Goal: Task Accomplishment & Management: Manage account settings

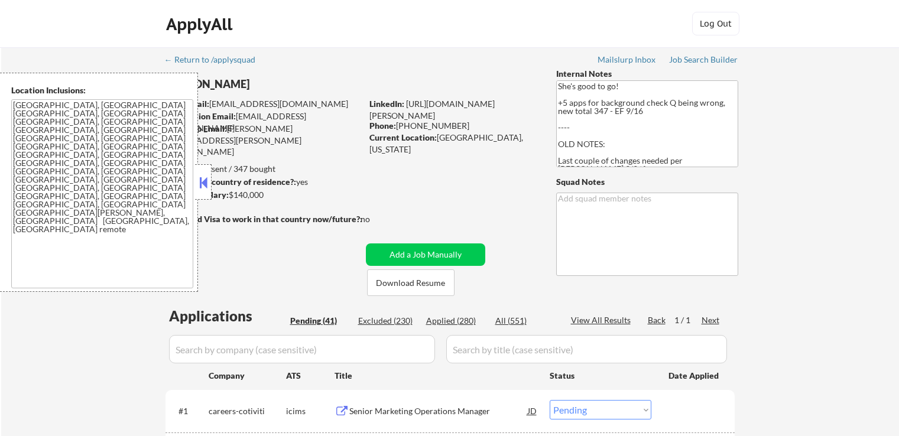
select select ""pending""
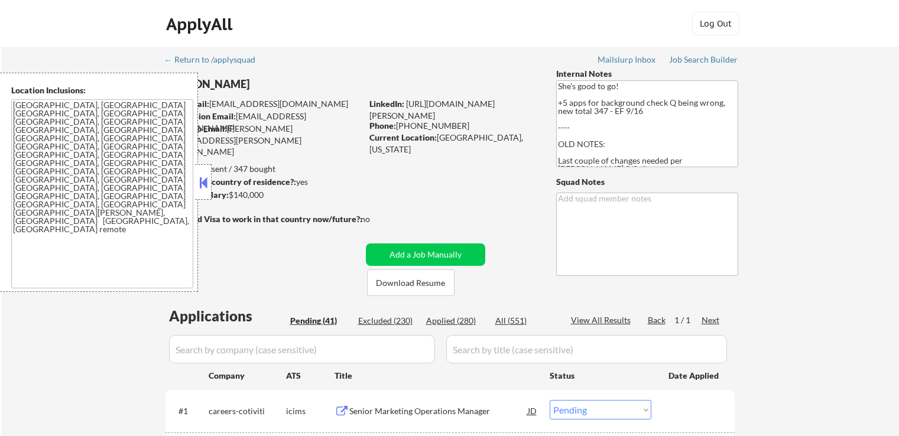
select select ""pending""
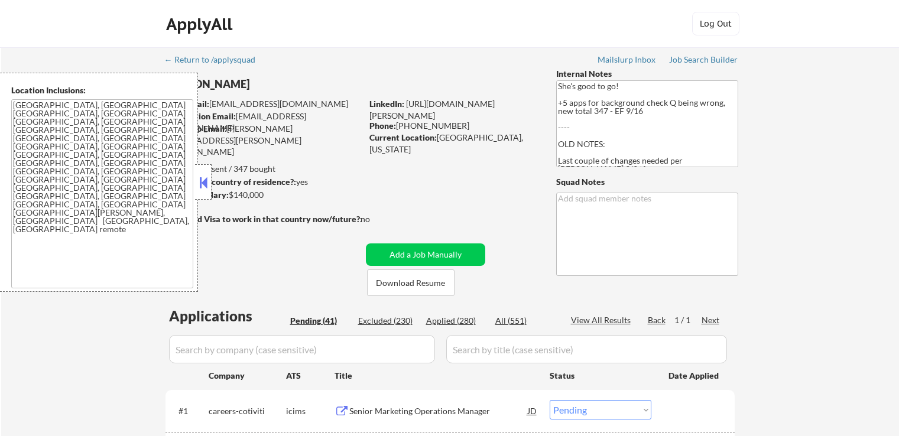
select select ""pending""
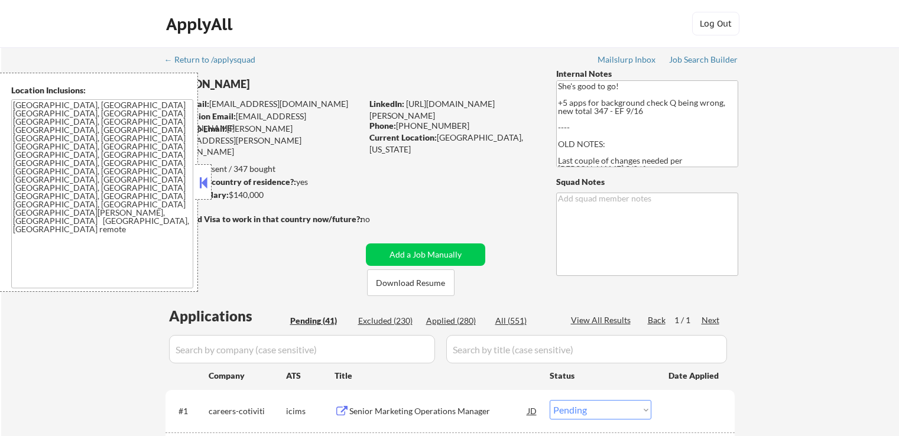
select select ""pending""
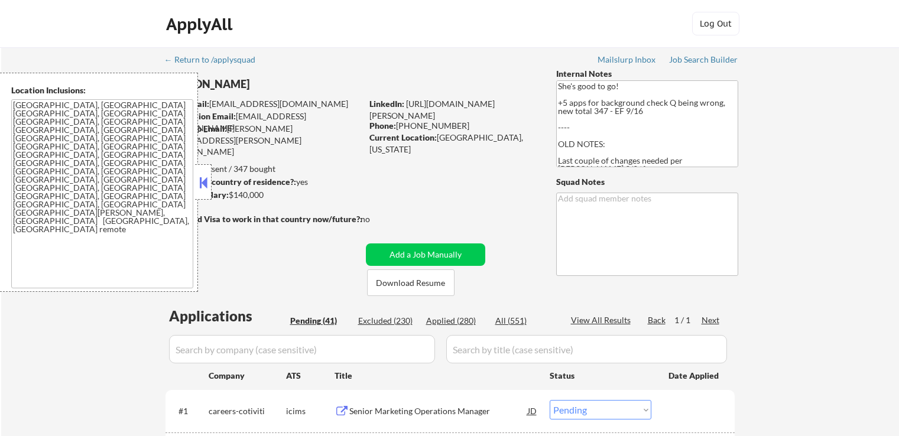
select select ""pending""
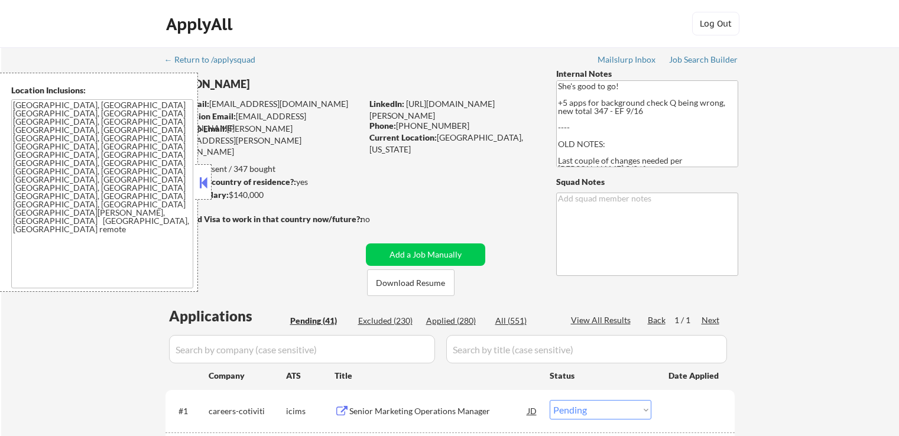
select select ""pending""
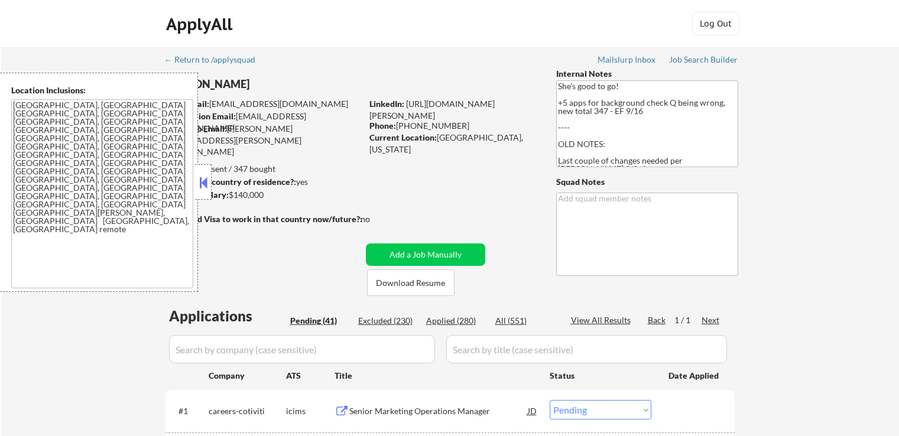
select select ""pending""
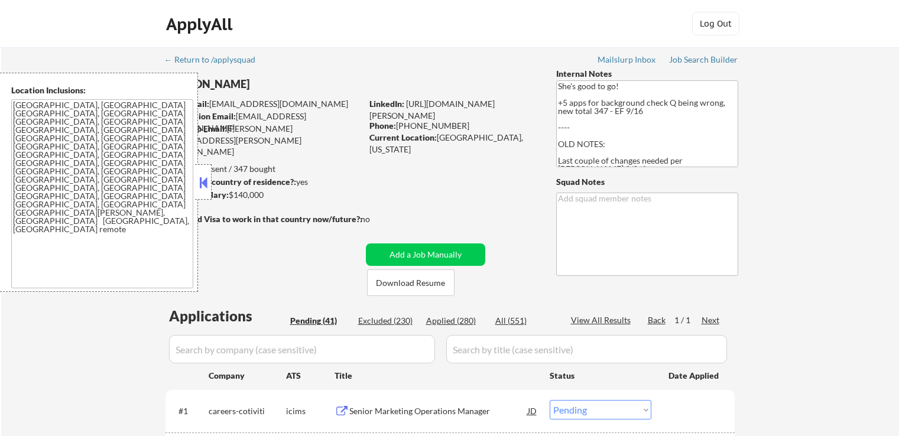
select select ""pending""
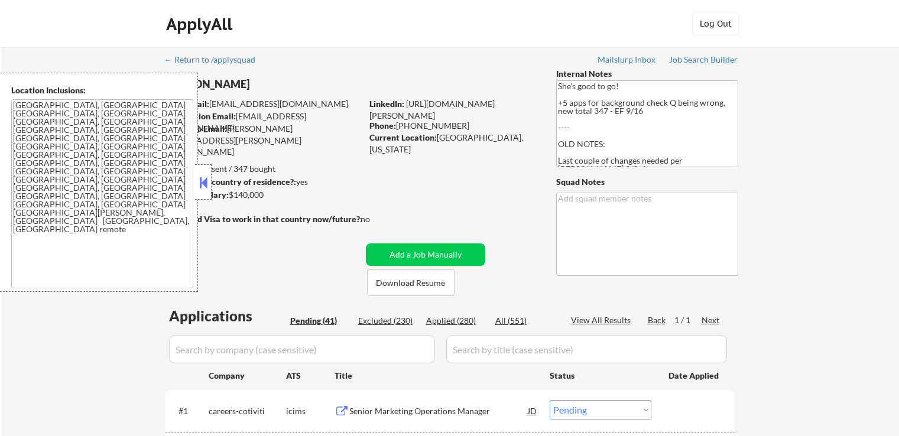
select select ""pending""
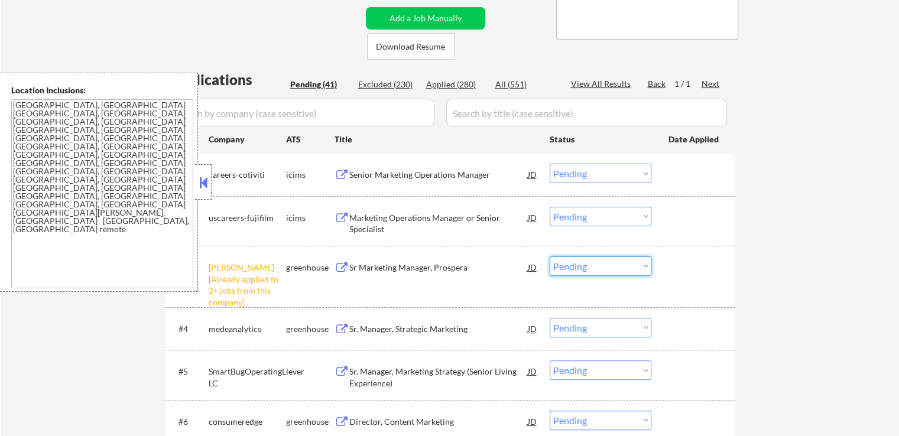
click at [598, 266] on select "Choose an option... Pending Applied Excluded (Questions) Excluded (Expired) Exc…" at bounding box center [600, 265] width 102 height 19
click at [549, 256] on select "Choose an option... Pending Applied Excluded (Questions) Excluded (Expired) Exc…" at bounding box center [600, 265] width 102 height 19
click at [424, 331] on div "Sr. Manager, Strategic Marketing" at bounding box center [438, 329] width 178 height 12
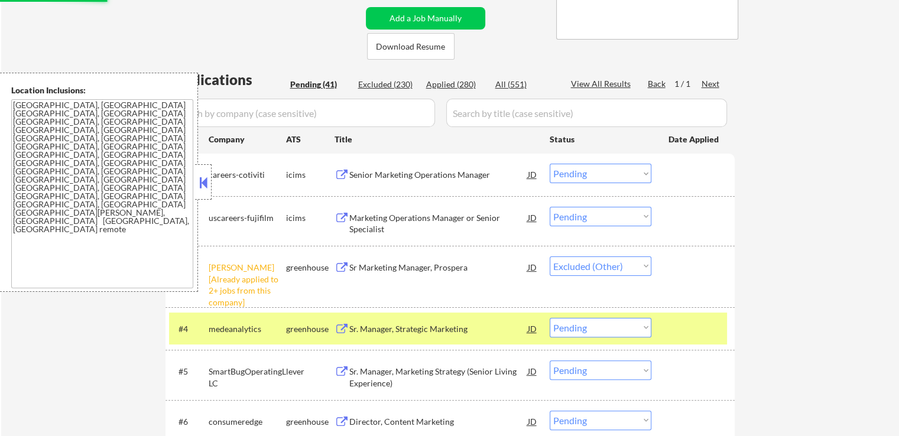
select select ""pending""
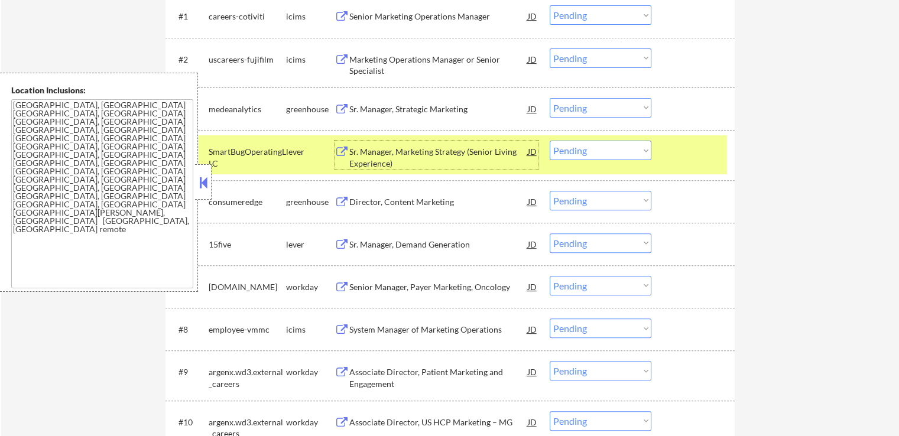
scroll to position [414, 0]
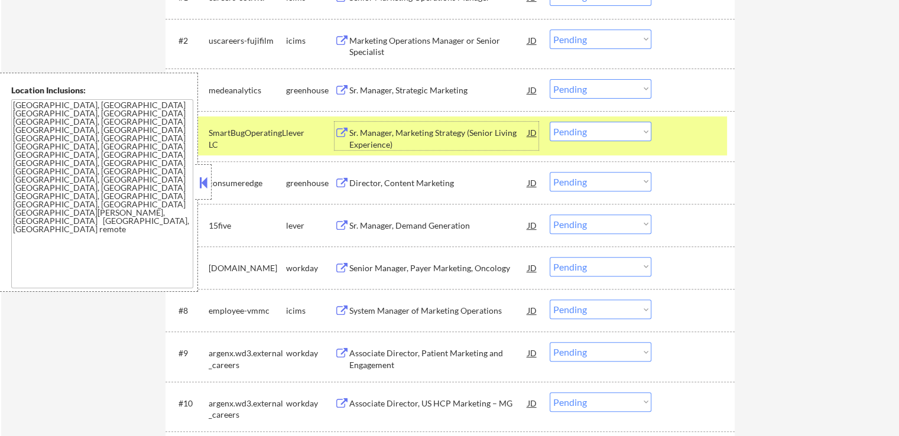
click at [368, 139] on div "Sr. Manager, Marketing Strategy (Senior Living Experience)" at bounding box center [438, 138] width 178 height 23
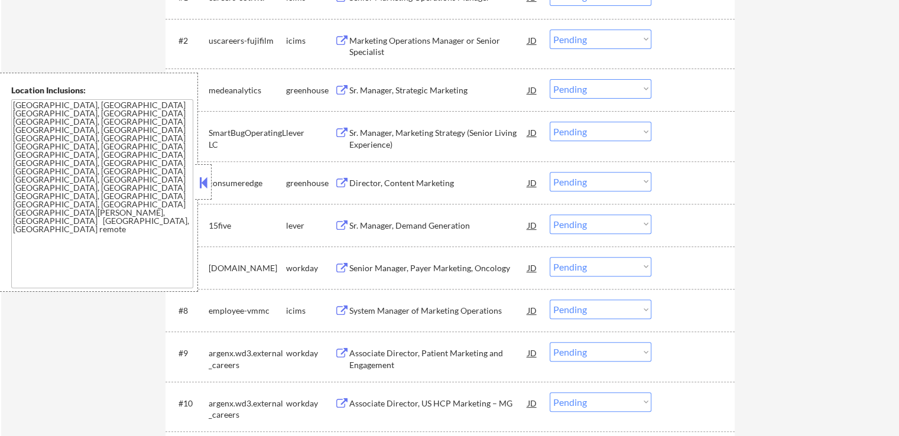
click at [366, 177] on div "Director, Content Marketing" at bounding box center [438, 183] width 178 height 12
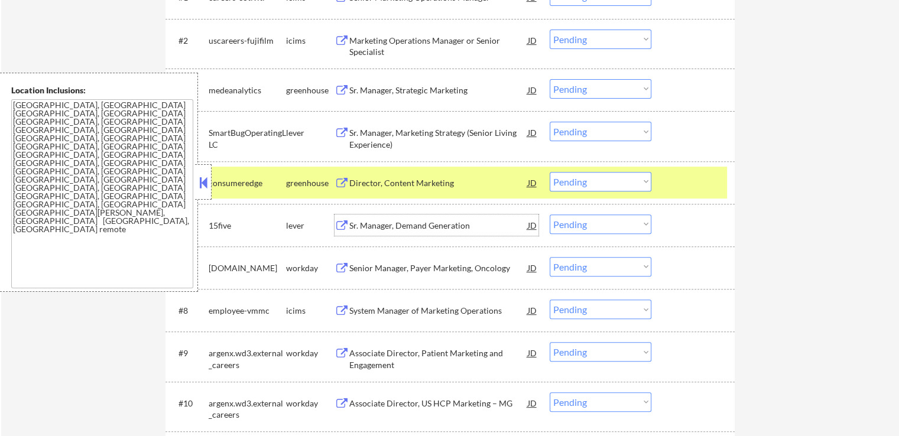
click at [373, 221] on div "Sr. Manager, Demand Generation" at bounding box center [438, 226] width 178 height 12
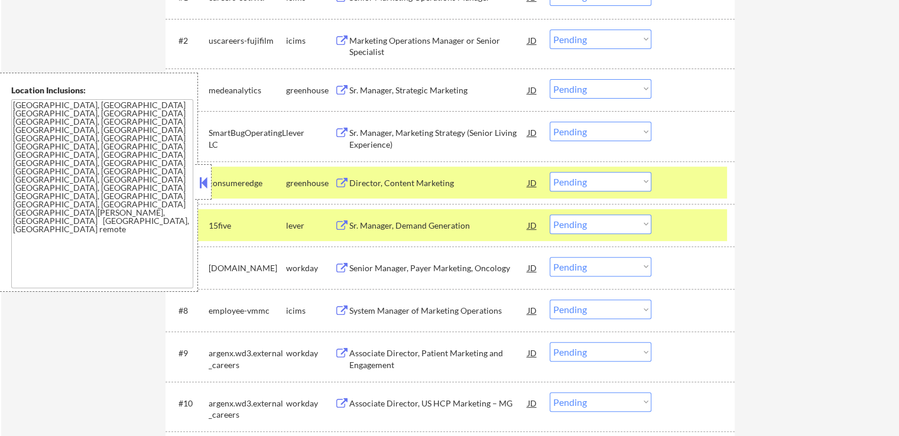
click at [201, 177] on button at bounding box center [203, 183] width 13 height 18
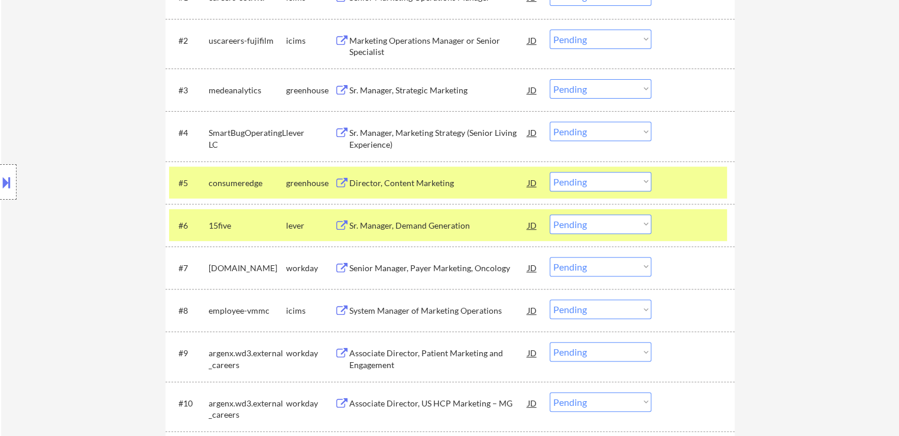
drag, startPoint x: 598, startPoint y: 128, endPoint x: 600, endPoint y: 138, distance: 10.3
click at [598, 128] on select "Choose an option... Pending Applied Excluded (Questions) Excluded (Expired) Exc…" at bounding box center [600, 131] width 102 height 19
click at [549, 122] on select "Choose an option... Pending Applied Excluded (Questions) Excluded (Expired) Exc…" at bounding box center [600, 131] width 102 height 19
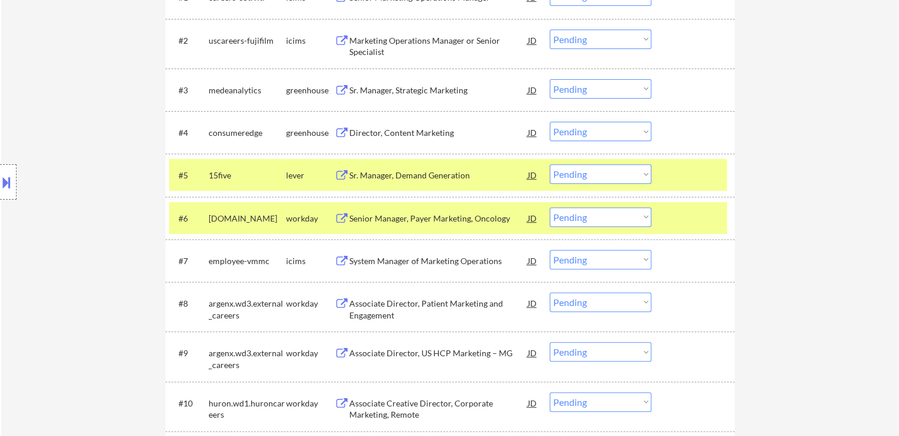
click at [588, 131] on select "Choose an option... Pending Applied Excluded (Questions) Excluded (Expired) Exc…" at bounding box center [600, 131] width 102 height 19
click at [549, 122] on select "Choose an option... Pending Applied Excluded (Questions) Excluded (Expired) Exc…" at bounding box center [600, 131] width 102 height 19
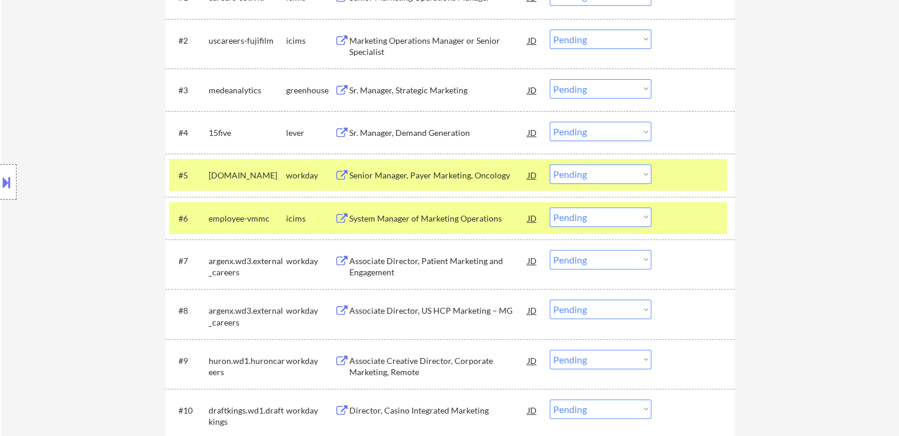
click at [584, 134] on select "Choose an option... Pending Applied Excluded (Questions) Excluded (Expired) Exc…" at bounding box center [600, 131] width 102 height 19
click at [549, 122] on select "Choose an option... Pending Applied Excluded (Questions) Excluded (Expired) Exc…" at bounding box center [600, 131] width 102 height 19
select select ""pending""
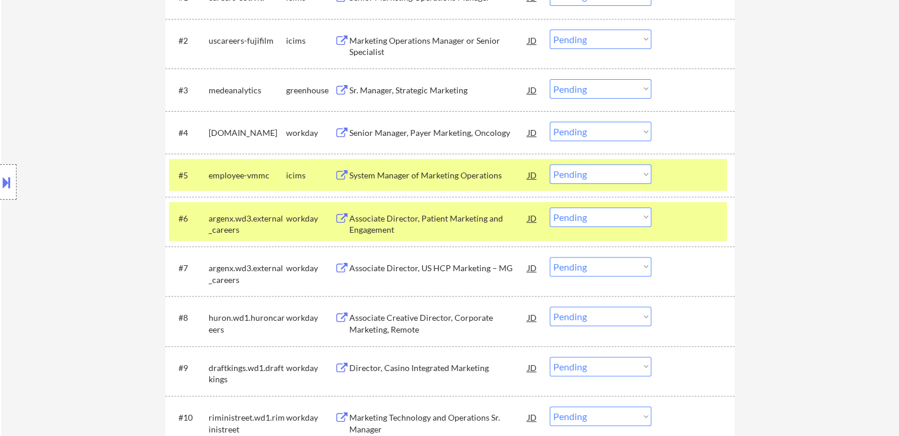
click at [591, 84] on select "Choose an option... Pending Applied Excluded (Questions) Excluded (Expired) Exc…" at bounding box center [600, 88] width 102 height 19
click at [549, 79] on select "Choose an option... Pending Applied Excluded (Questions) Excluded (Expired) Exc…" at bounding box center [600, 88] width 102 height 19
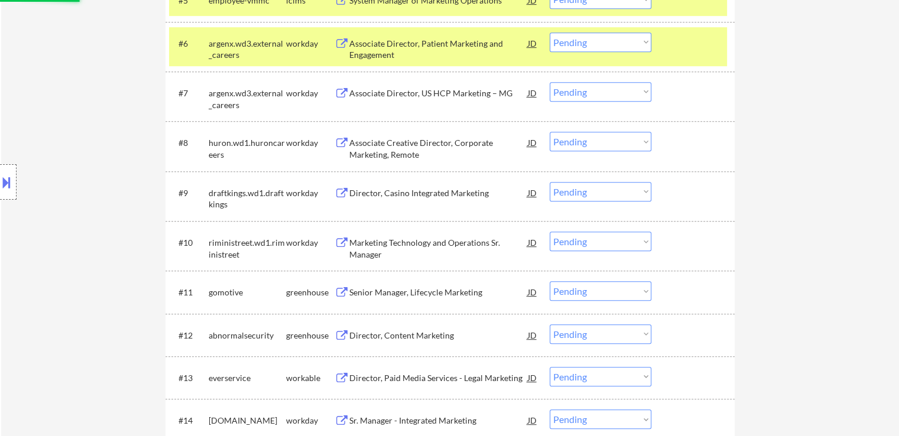
scroll to position [650, 0]
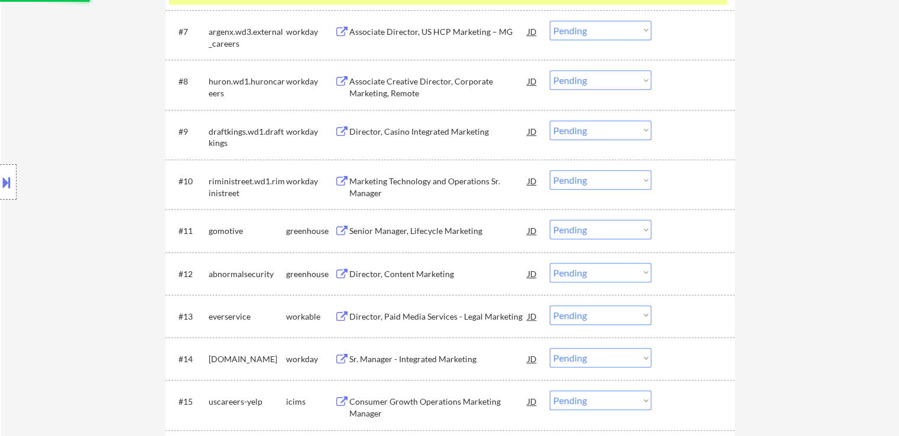
select select ""pending""
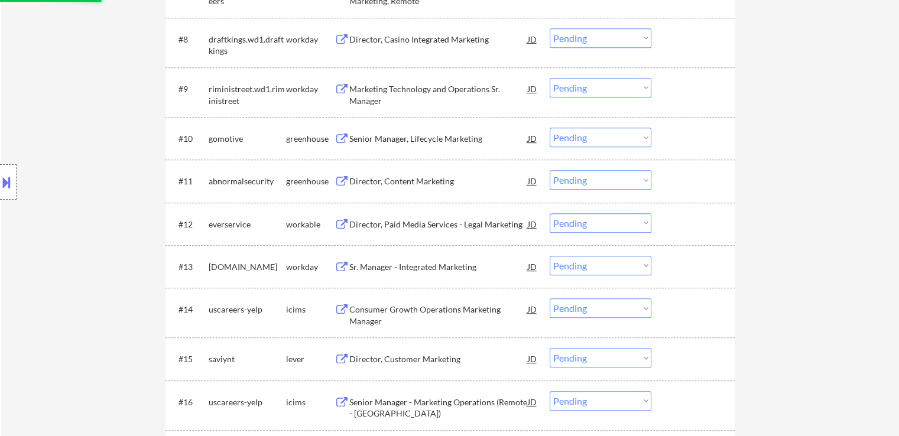
scroll to position [768, 0]
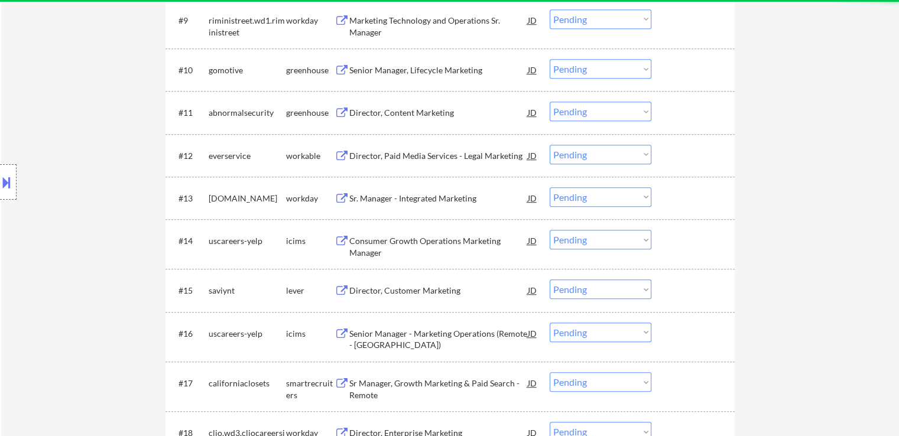
click at [581, 65] on select "Choose an option... Pending Applied Excluded (Questions) Excluded (Expired) Exc…" at bounding box center [600, 68] width 102 height 19
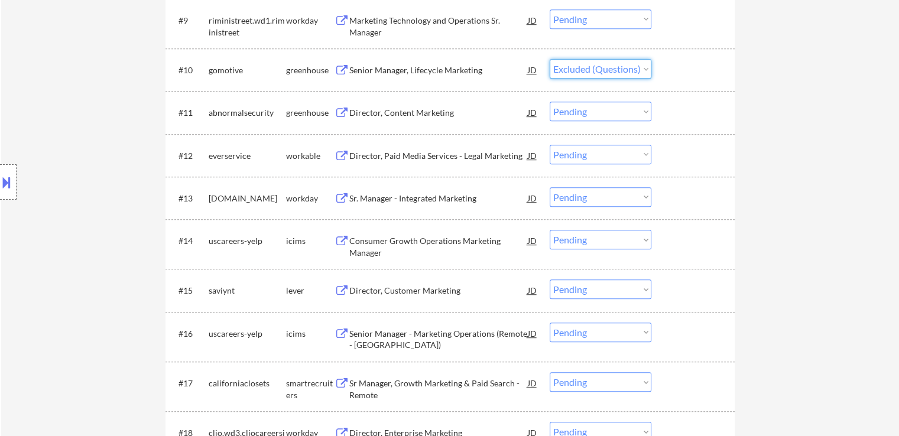
click at [549, 59] on select "Choose an option... Pending Applied Excluded (Questions) Excluded (Expired) Exc…" at bounding box center [600, 68] width 102 height 19
click at [411, 112] on div "Director, Content Marketing" at bounding box center [438, 113] width 178 height 12
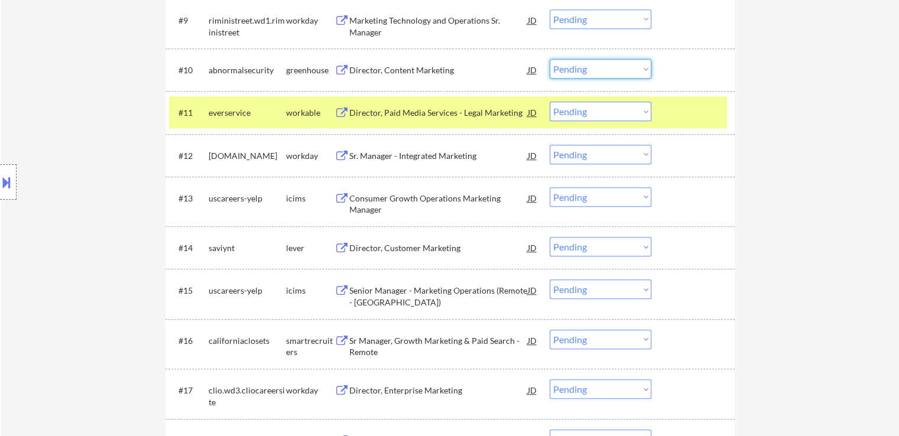
click at [589, 71] on select "Choose an option... Pending Applied Excluded (Questions) Excluded (Expired) Exc…" at bounding box center [600, 68] width 102 height 19
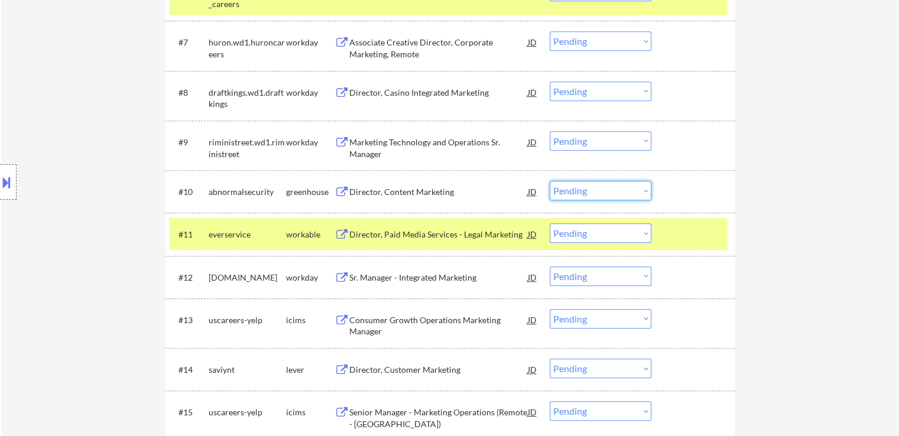
scroll to position [650, 0]
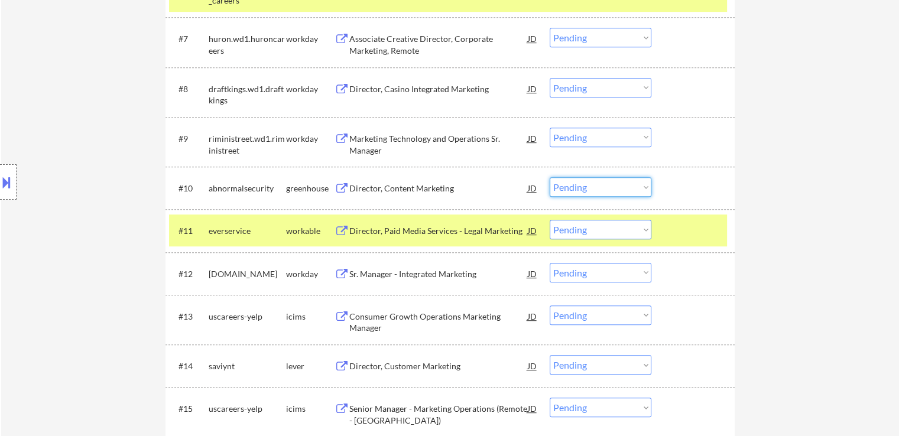
click at [600, 190] on select "Choose an option... Pending Applied Excluded (Questions) Excluded (Expired) Exc…" at bounding box center [600, 186] width 102 height 19
click at [549, 177] on select "Choose an option... Pending Applied Excluded (Questions) Excluded (Expired) Exc…" at bounding box center [600, 186] width 102 height 19
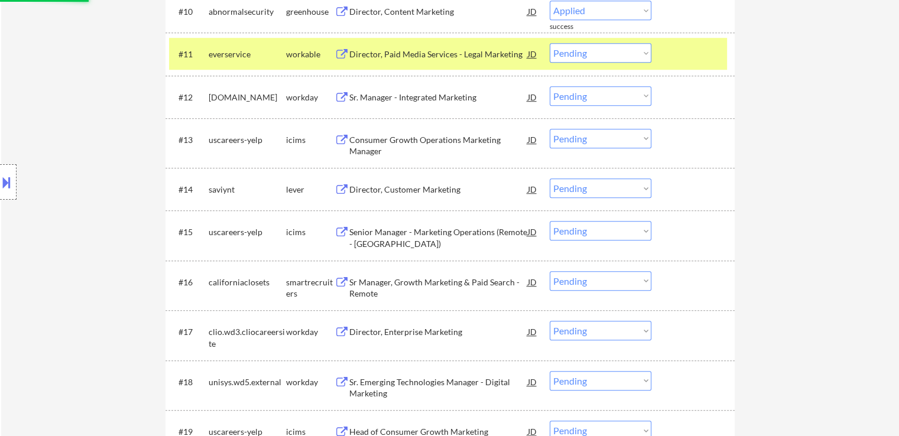
scroll to position [827, 0]
select select ""pending""
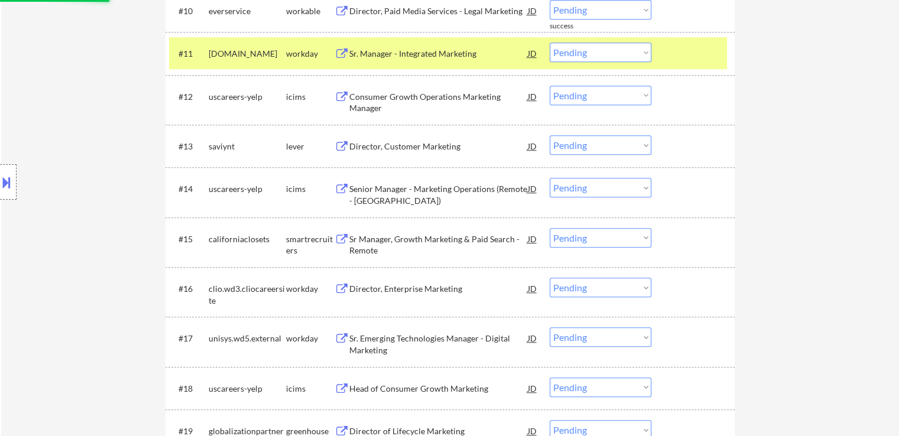
click at [376, 141] on div "Director, Customer Marketing" at bounding box center [438, 147] width 178 height 12
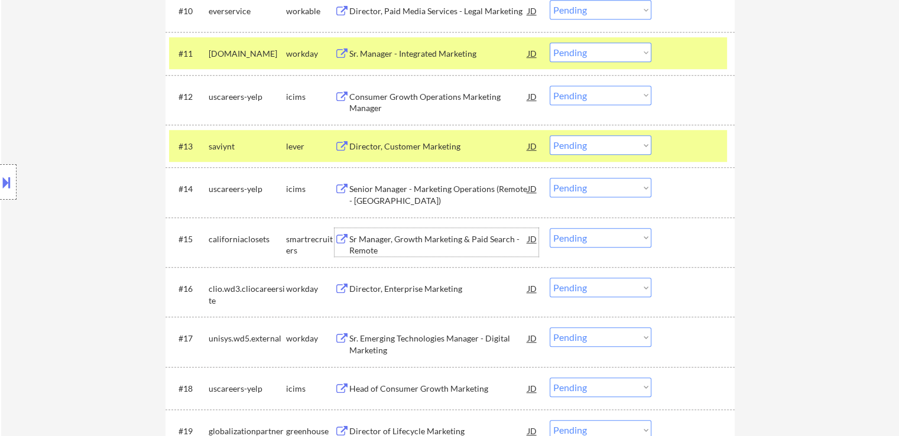
click at [369, 246] on div "Sr Manager, Growth Marketing & Paid Search - Remote" at bounding box center [438, 244] width 178 height 23
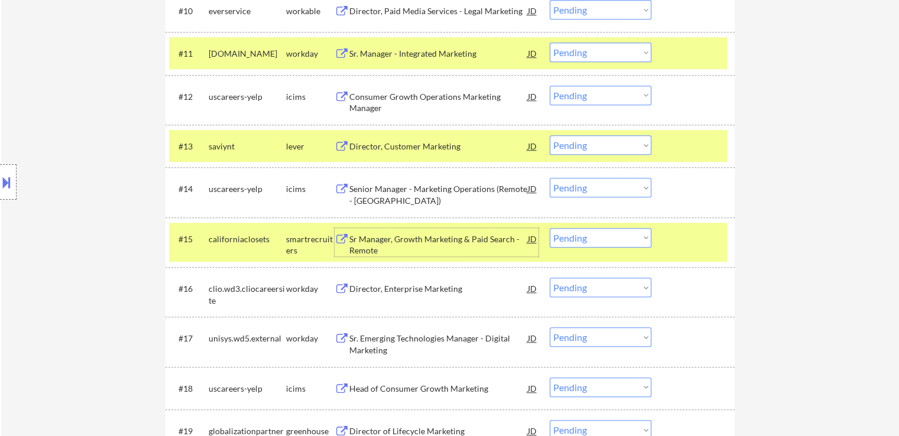
click at [603, 242] on select "Choose an option... Pending Applied Excluded (Questions) Excluded (Expired) Exc…" at bounding box center [600, 237] width 102 height 19
click at [549, 228] on select "Choose an option... Pending Applied Excluded (Questions) Excluded (Expired) Exc…" at bounding box center [600, 237] width 102 height 19
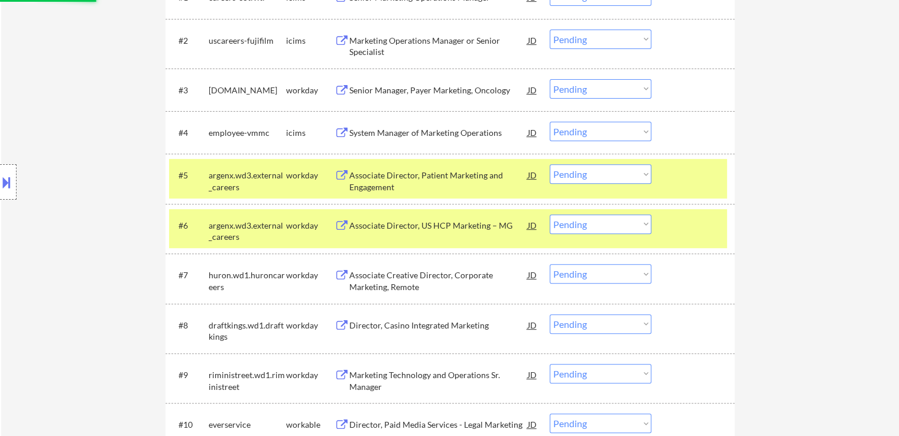
select select ""pending""
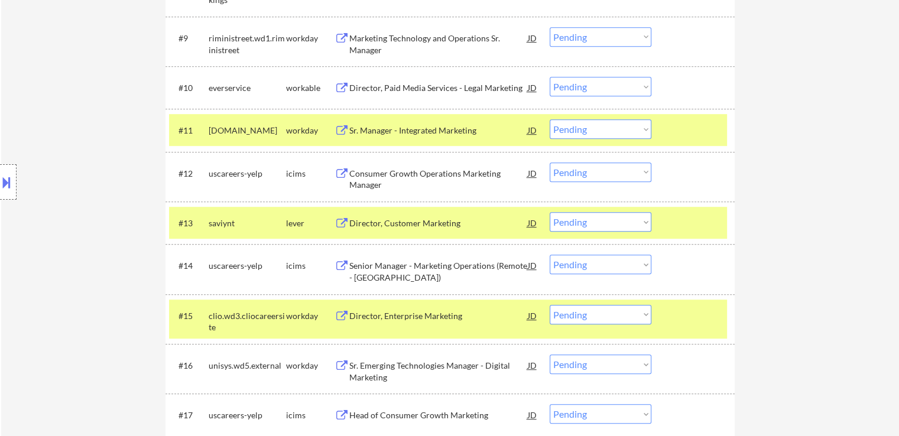
scroll to position [768, 0]
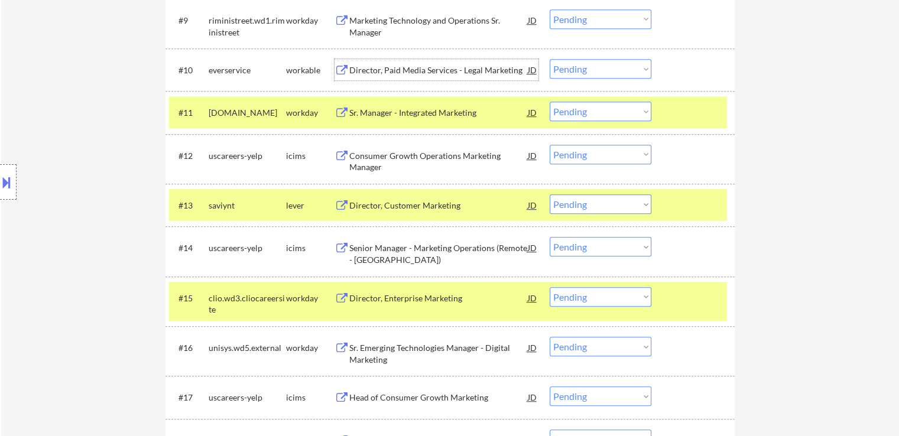
click at [351, 73] on div "Director, Paid Media Services - Legal Marketing" at bounding box center [438, 70] width 178 height 12
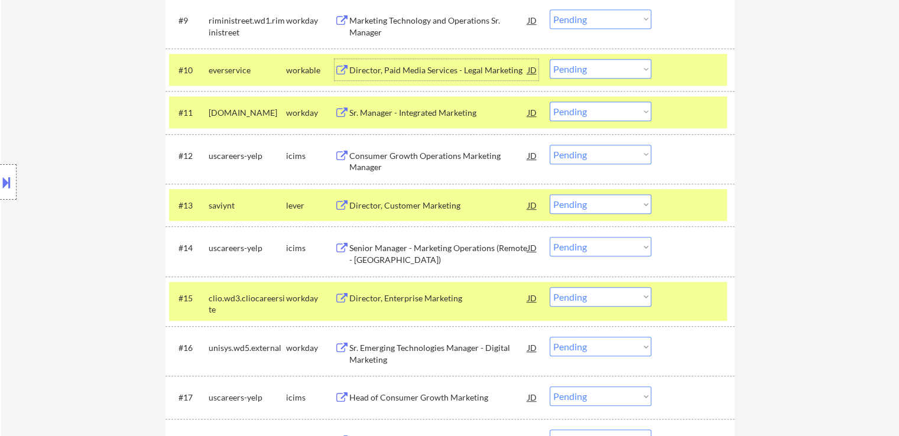
click at [586, 207] on select "Choose an option... Pending Applied Excluded (Questions) Excluded (Expired) Exc…" at bounding box center [600, 203] width 102 height 19
click at [549, 194] on select "Choose an option... Pending Applied Excluded (Questions) Excluded (Expired) Exc…" at bounding box center [600, 203] width 102 height 19
select select ""pending""
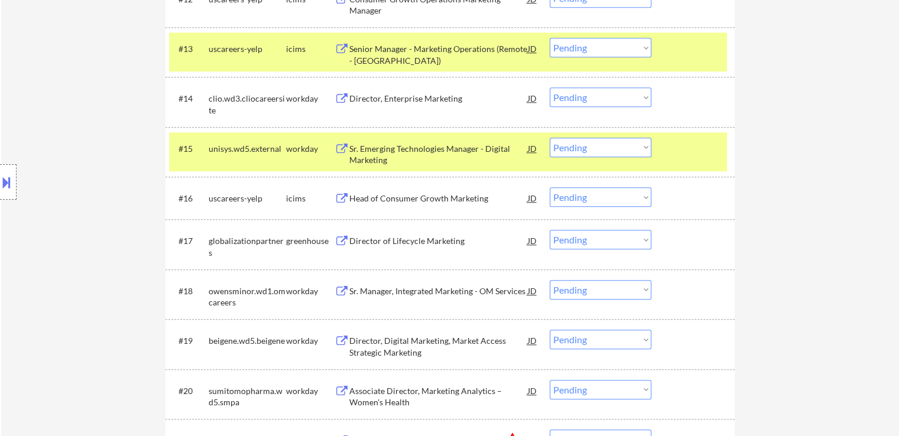
scroll to position [945, 0]
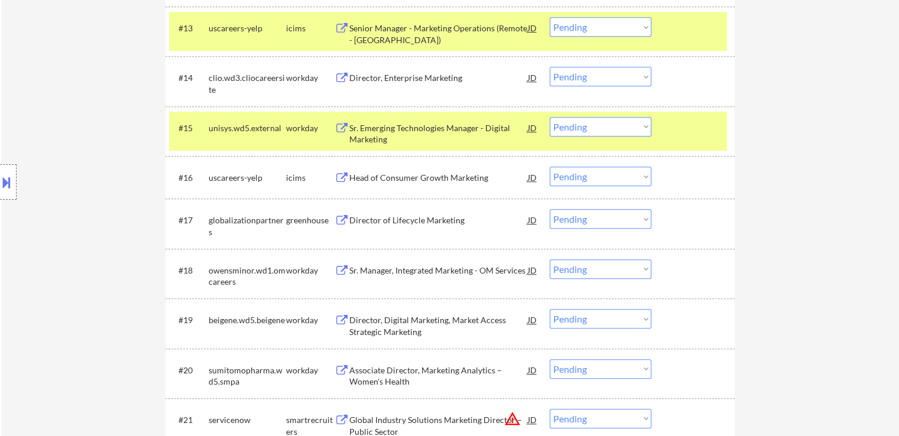
click at [399, 216] on div "Director of Lifecycle Marketing" at bounding box center [438, 220] width 178 height 12
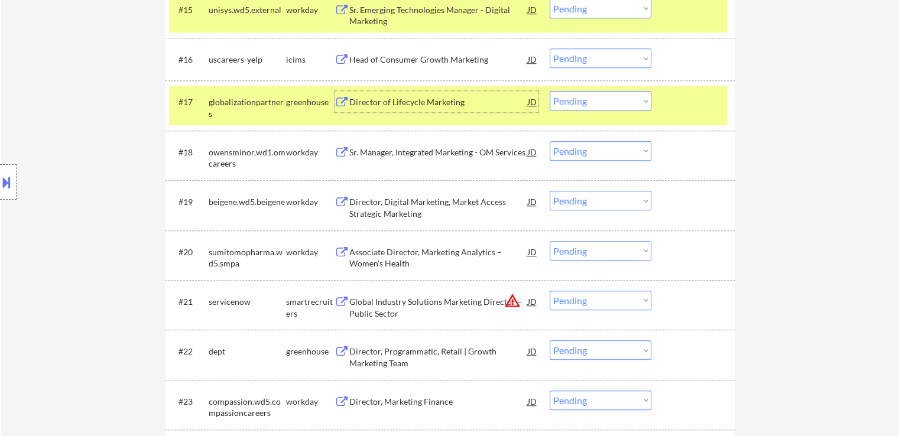
scroll to position [1122, 0]
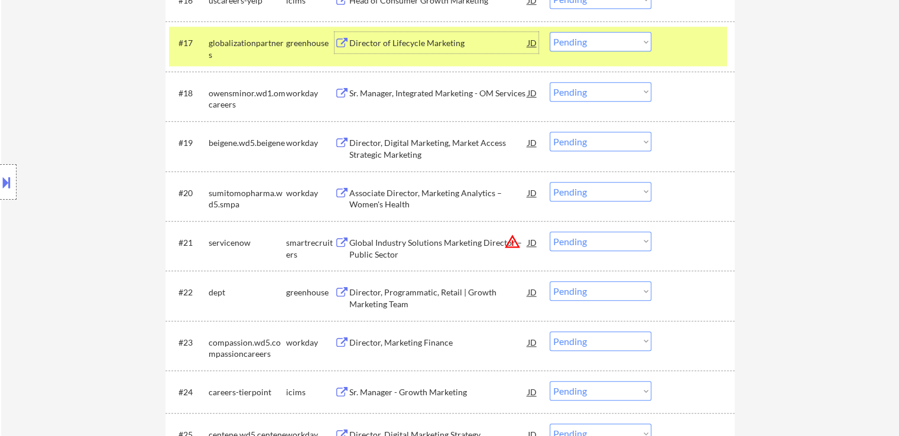
click at [384, 244] on div "Global Industry Solutions Marketing Director – Public Sector" at bounding box center [438, 248] width 178 height 23
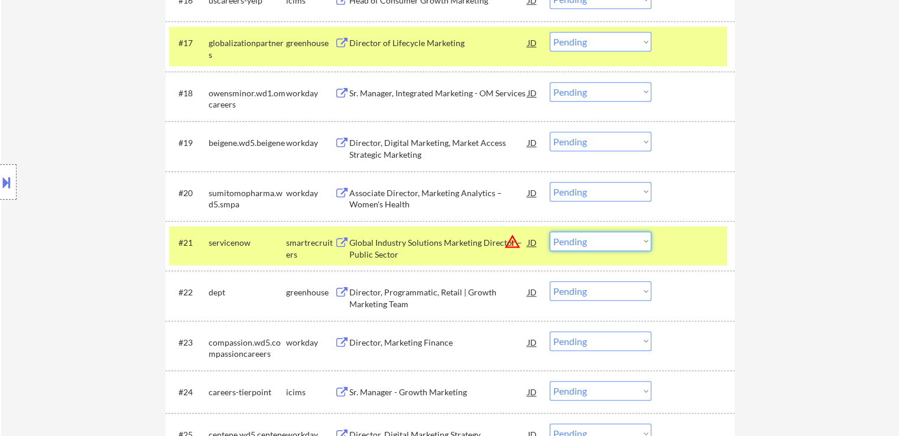
drag, startPoint x: 584, startPoint y: 240, endPoint x: 585, endPoint y: 248, distance: 7.8
click at [584, 240] on select "Choose an option... Pending Applied Excluded (Questions) Excluded (Expired) Exc…" at bounding box center [600, 241] width 102 height 19
click at [549, 232] on select "Choose an option... Pending Applied Excluded (Questions) Excluded (Expired) Exc…" at bounding box center [600, 241] width 102 height 19
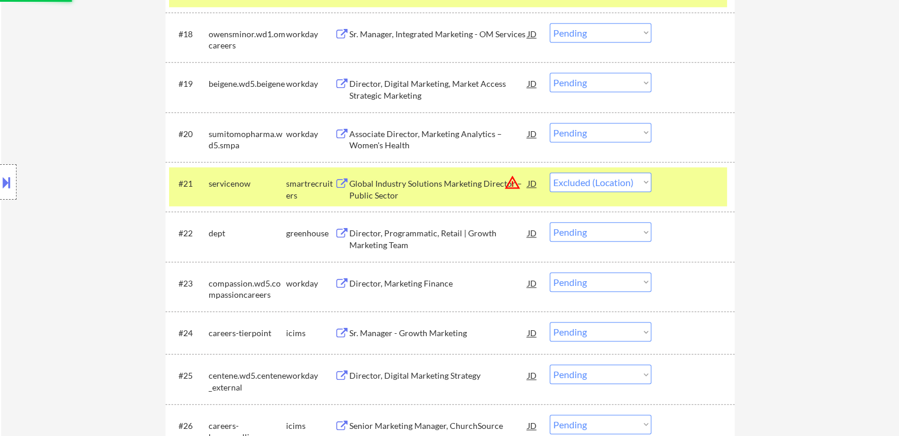
scroll to position [1241, 0]
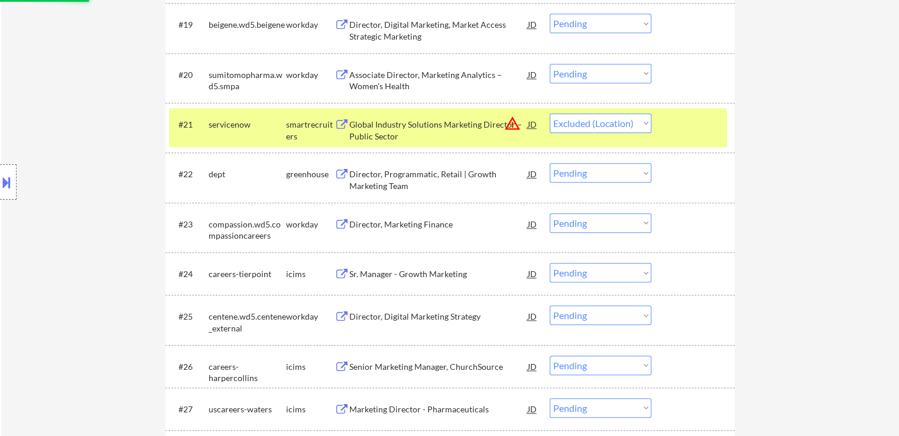
click at [366, 180] on div "Director, Programmatic, Retail | Growth Marketing Team" at bounding box center [438, 179] width 178 height 23
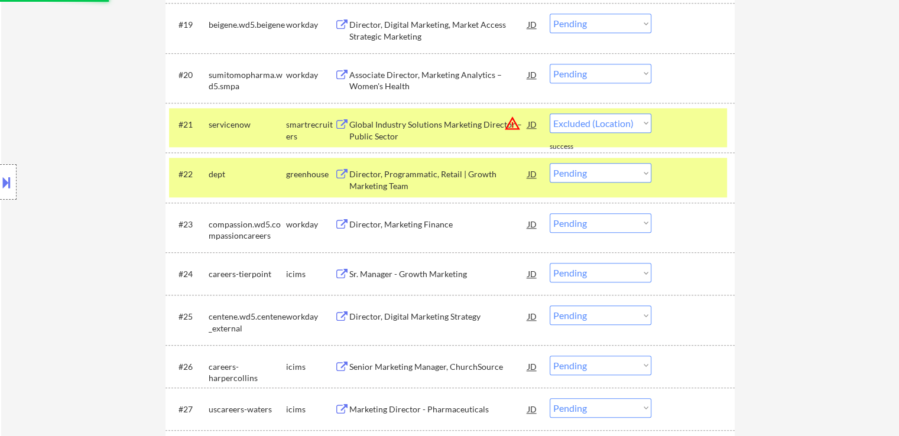
select select ""pending""
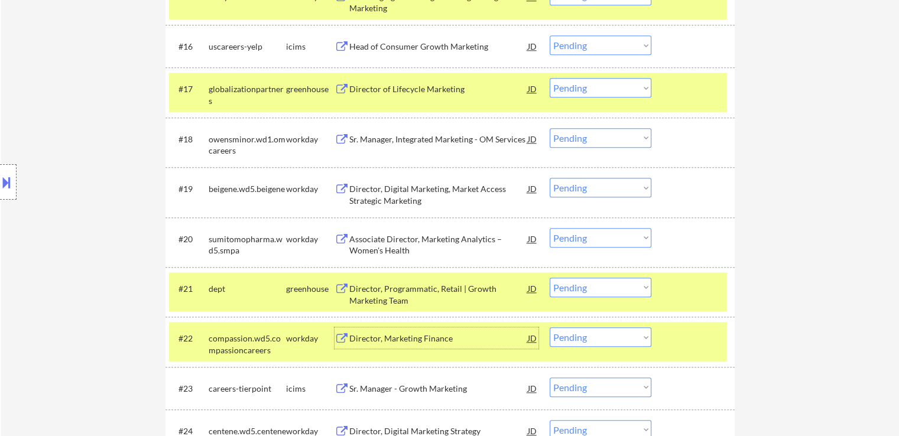
scroll to position [1063, 0]
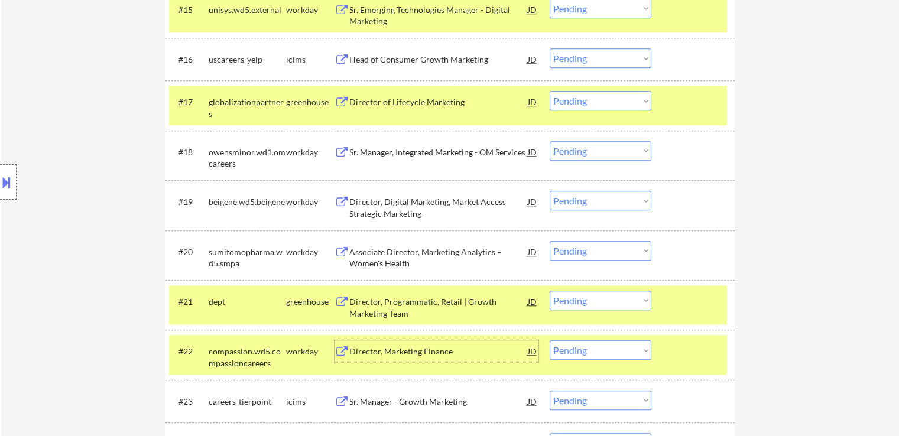
click at [598, 102] on select "Choose an option... Pending Applied Excluded (Questions) Excluded (Expired) Exc…" at bounding box center [600, 100] width 102 height 19
click at [549, 91] on select "Choose an option... Pending Applied Excluded (Questions) Excluded (Expired) Exc…" at bounding box center [600, 100] width 102 height 19
select select ""pending""
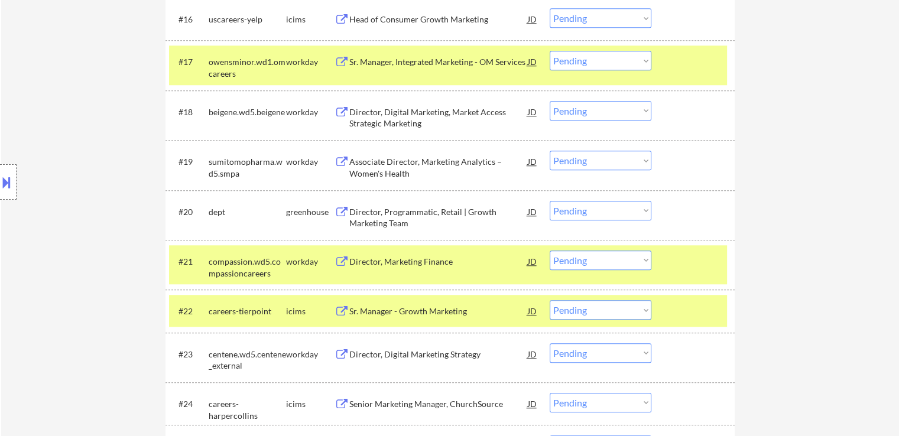
scroll to position [1122, 0]
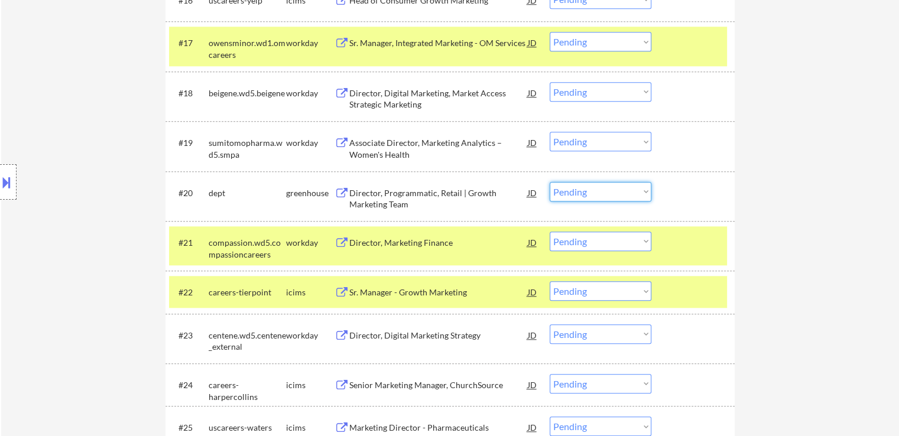
click at [585, 187] on select "Choose an option... Pending Applied Excluded (Questions) Excluded (Expired) Exc…" at bounding box center [600, 191] width 102 height 19
click at [549, 182] on select "Choose an option... Pending Applied Excluded (Questions) Excluded (Expired) Exc…" at bounding box center [600, 191] width 102 height 19
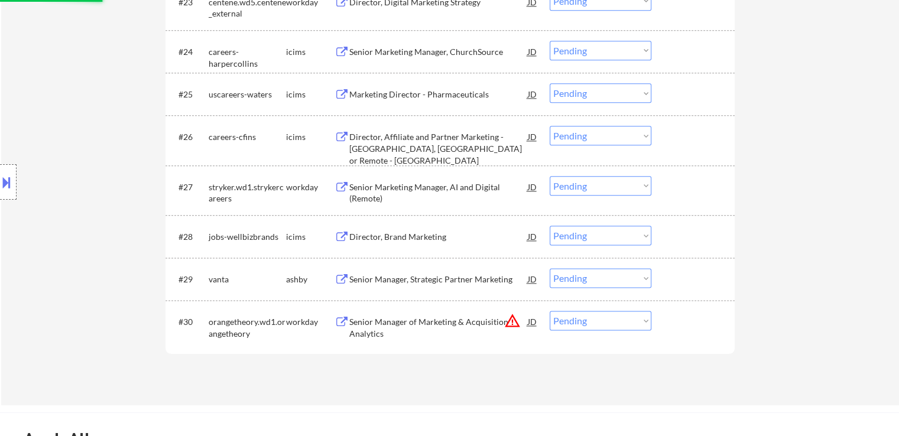
scroll to position [1477, 0]
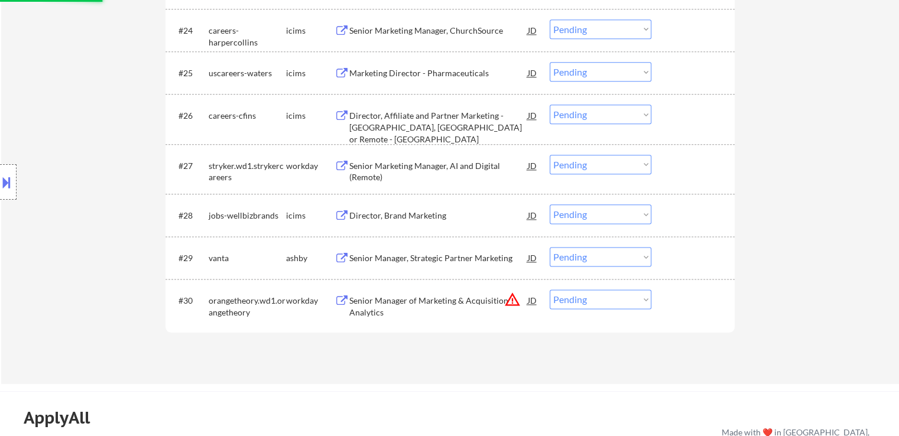
select select ""pending""
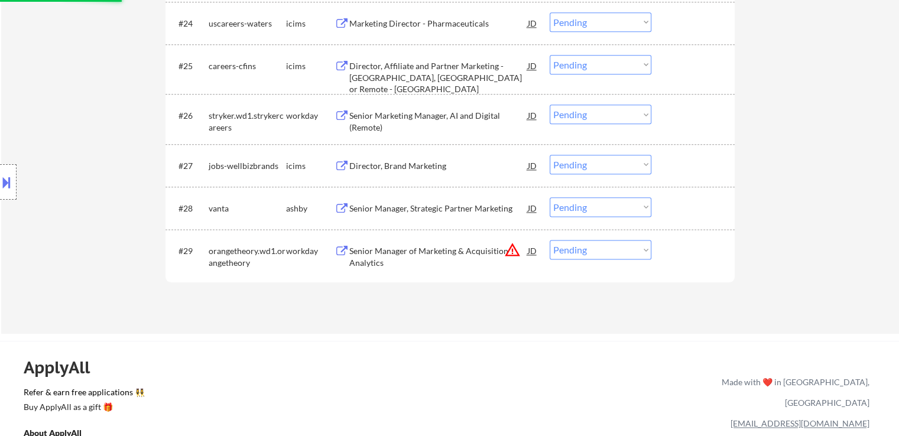
click at [385, 206] on div "Senior Manager, Strategic Partner Marketing" at bounding box center [438, 209] width 178 height 12
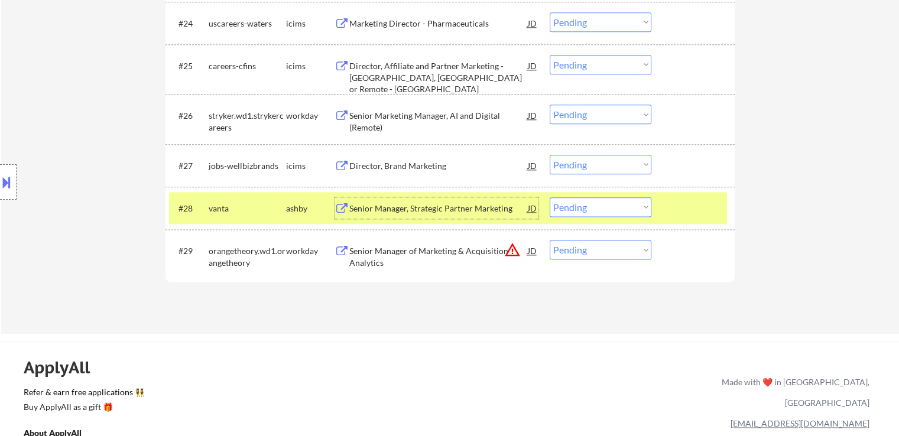
click at [572, 201] on select "Choose an option... Pending Applied Excluded (Questions) Excluded (Expired) Exc…" at bounding box center [600, 206] width 102 height 19
click at [549, 197] on select "Choose an option... Pending Applied Excluded (Questions) Excluded (Expired) Exc…" at bounding box center [600, 206] width 102 height 19
click at [4, 191] on button at bounding box center [6, 182] width 13 height 19
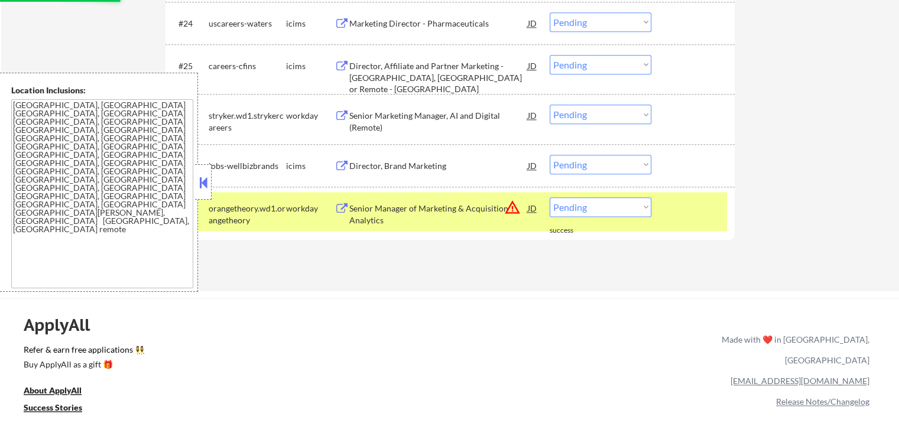
click at [595, 206] on select "Choose an option... Pending Applied Excluded (Questions) Excluded (Expired) Exc…" at bounding box center [600, 206] width 102 height 19
select select ""excluded__location_""
click at [549, 197] on select "Choose an option... Pending Applied Excluded (Questions) Excluded (Expired) Exc…" at bounding box center [600, 206] width 102 height 19
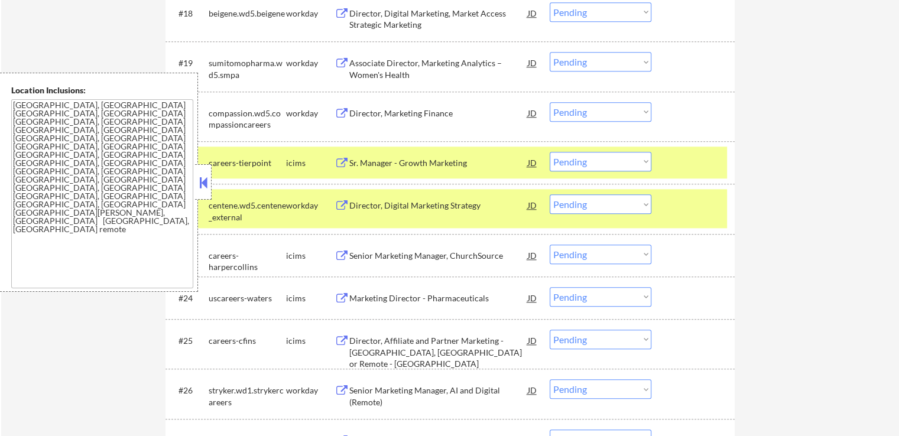
scroll to position [1182, 0]
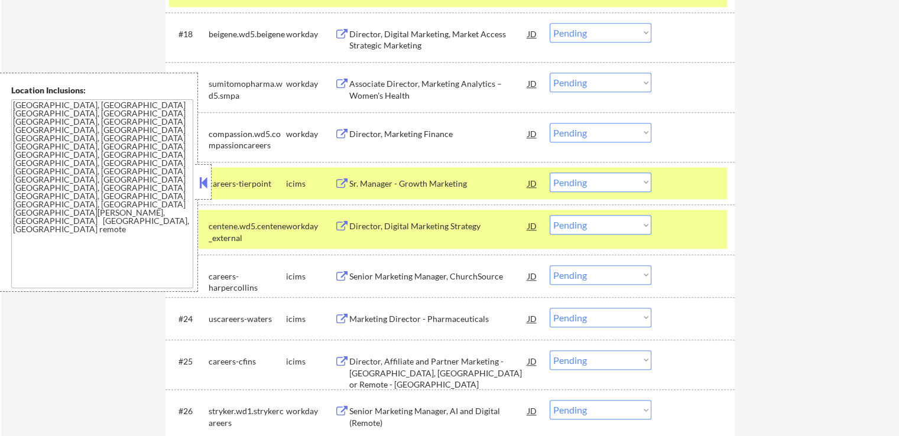
click at [676, 231] on div at bounding box center [694, 225] width 52 height 21
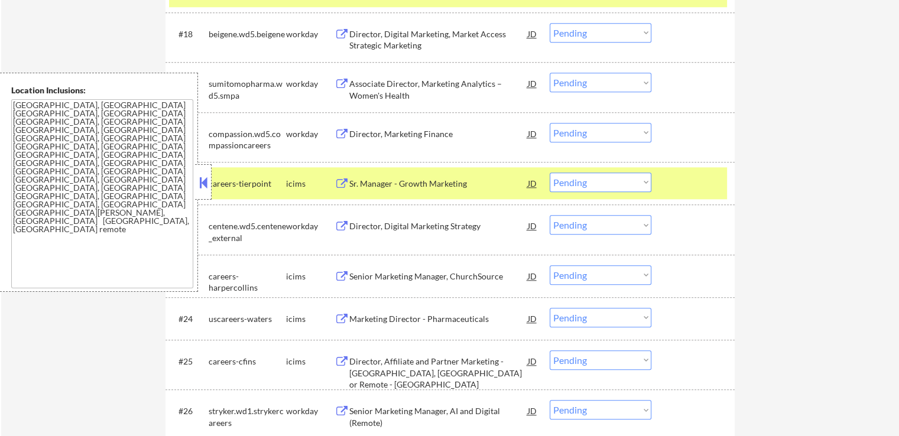
click at [458, 222] on div "Director, Digital Marketing Strategy" at bounding box center [438, 226] width 178 height 12
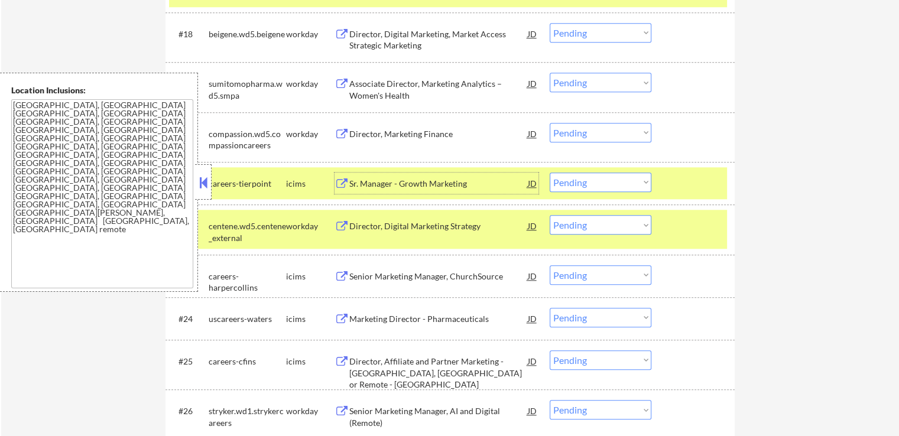
click at [404, 186] on div "Sr. Manager - Growth Marketing" at bounding box center [438, 184] width 178 height 12
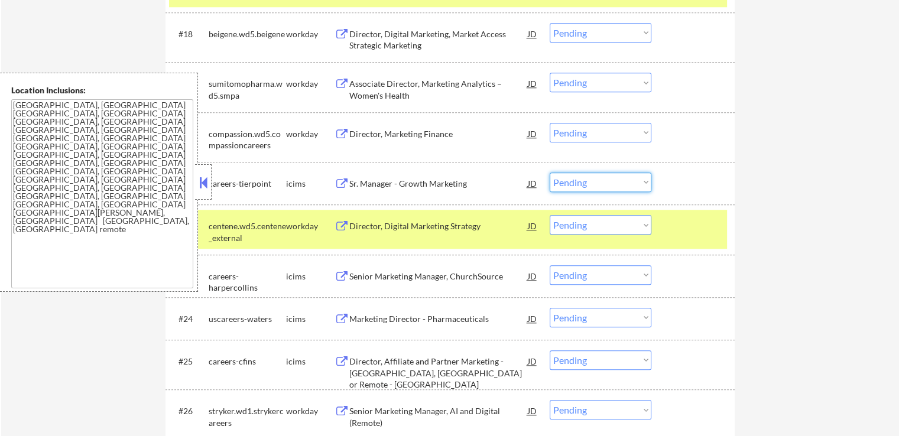
click at [590, 182] on select "Choose an option... Pending Applied Excluded (Questions) Excluded (Expired) Exc…" at bounding box center [600, 182] width 102 height 19
click at [549, 173] on select "Choose an option... Pending Applied Excluded (Questions) Excluded (Expired) Exc…" at bounding box center [600, 182] width 102 height 19
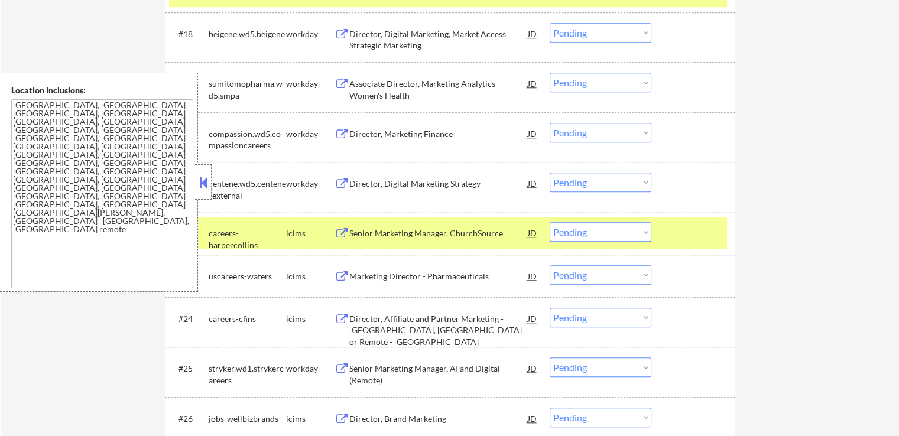
click at [597, 182] on select "Choose an option... Pending Applied Excluded (Questions) Excluded (Expired) Exc…" at bounding box center [600, 182] width 102 height 19
click at [549, 173] on select "Choose an option... Pending Applied Excluded (Questions) Excluded (Expired) Exc…" at bounding box center [600, 182] width 102 height 19
select select ""pending""
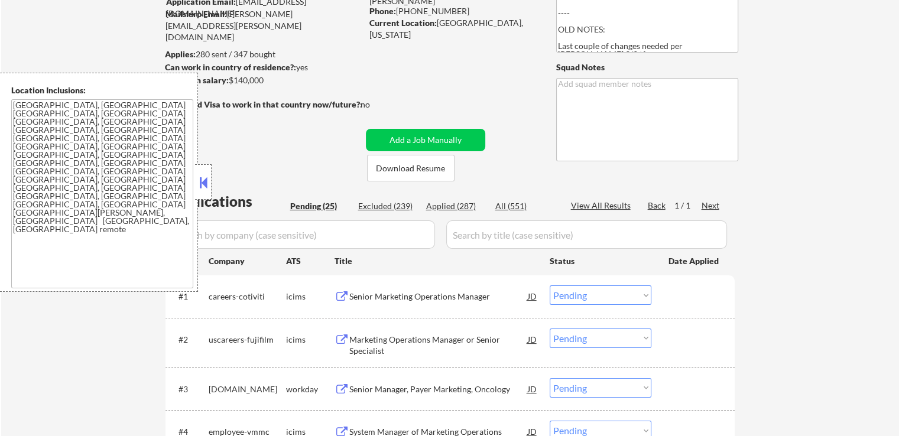
scroll to position [0, 0]
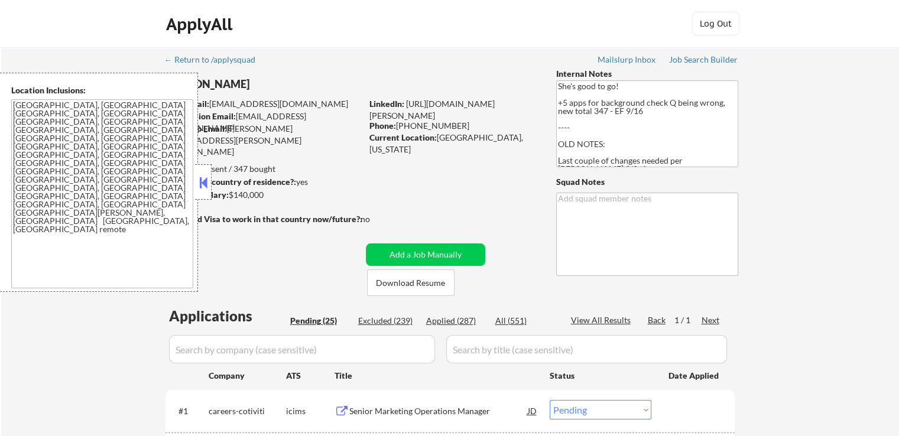
click at [204, 180] on button at bounding box center [203, 183] width 13 height 18
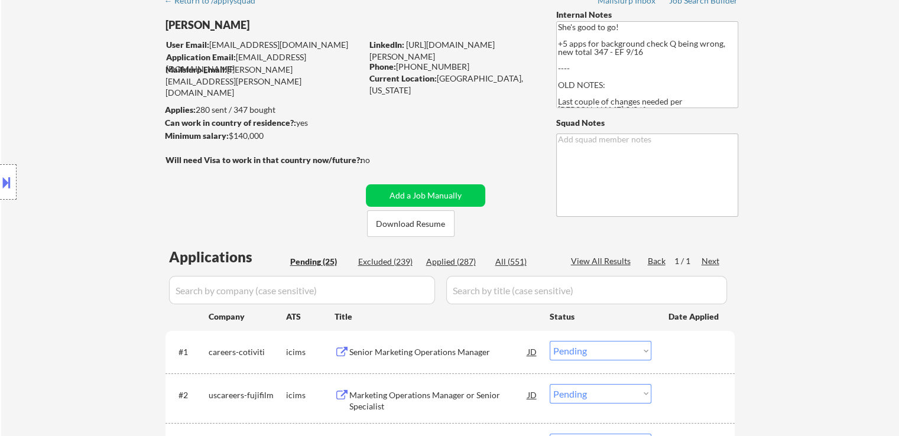
scroll to position [236, 0]
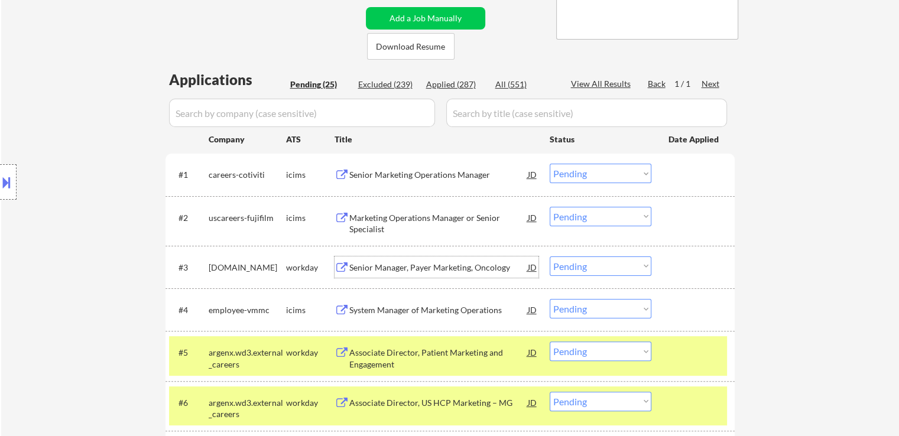
click at [369, 263] on div "Senior Manager, Payer Marketing, Oncology" at bounding box center [438, 268] width 178 height 12
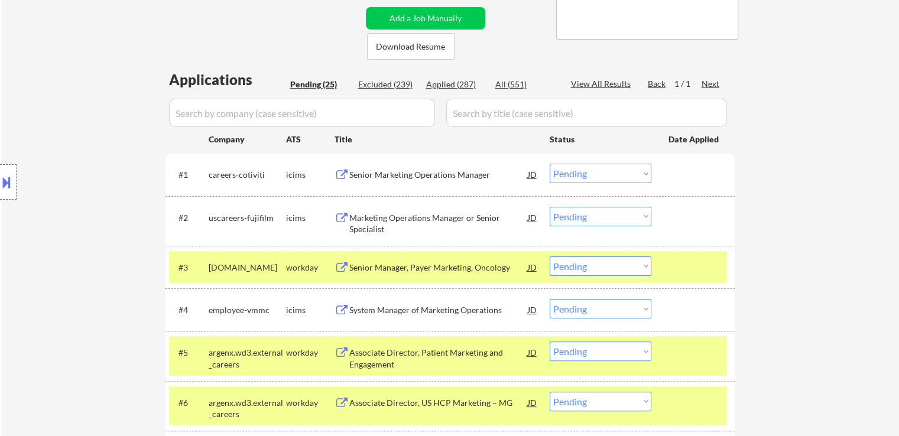
scroll to position [354, 0]
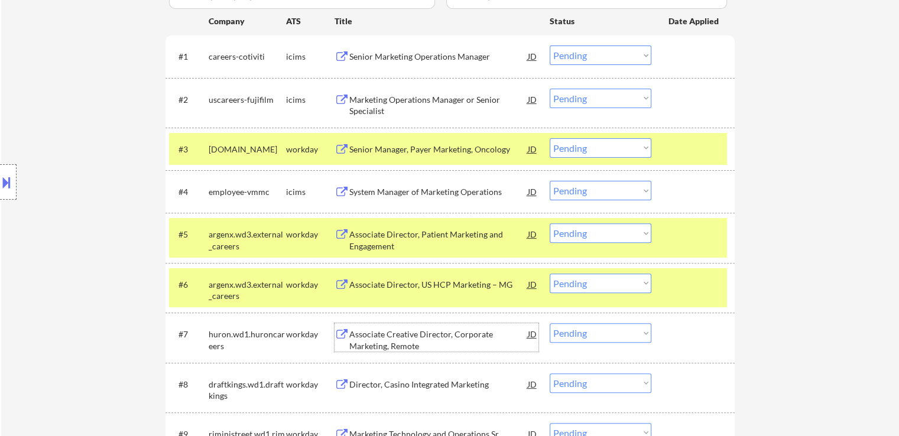
click at [378, 333] on div "Associate Creative Director, Corporate Marketing, Remote" at bounding box center [438, 339] width 178 height 23
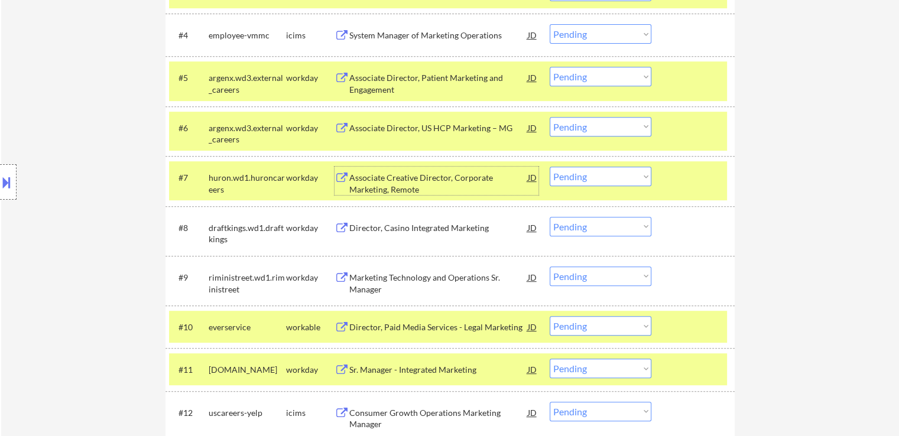
scroll to position [532, 0]
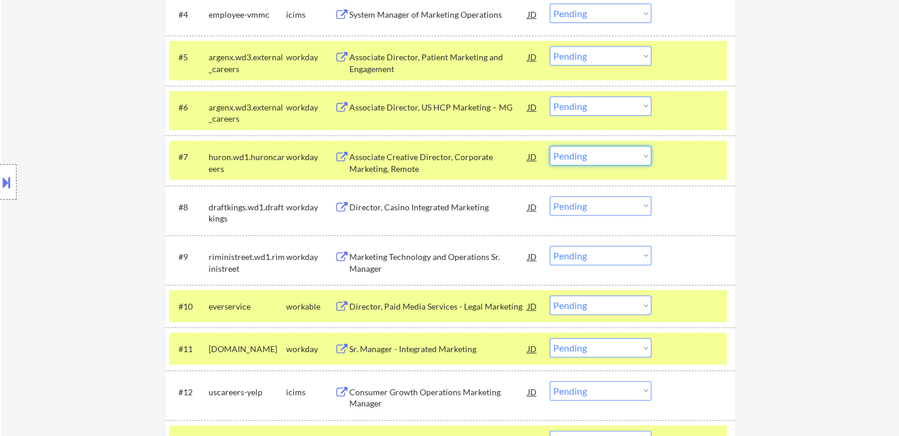
drag, startPoint x: 584, startPoint y: 153, endPoint x: 591, endPoint y: 164, distance: 12.8
click at [586, 153] on select "Choose an option... Pending Applied Excluded (Questions) Excluded (Expired) Exc…" at bounding box center [600, 155] width 102 height 19
click at [549, 146] on select "Choose an option... Pending Applied Excluded (Questions) Excluded (Expired) Exc…" at bounding box center [600, 155] width 102 height 19
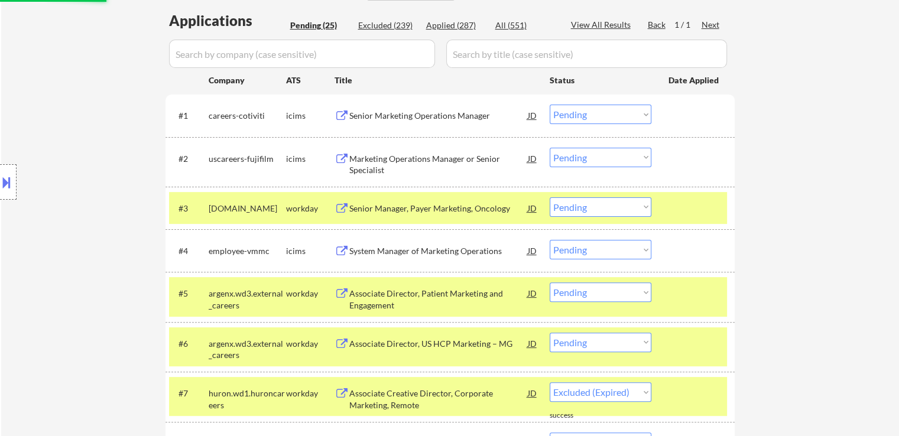
select select ""pending""
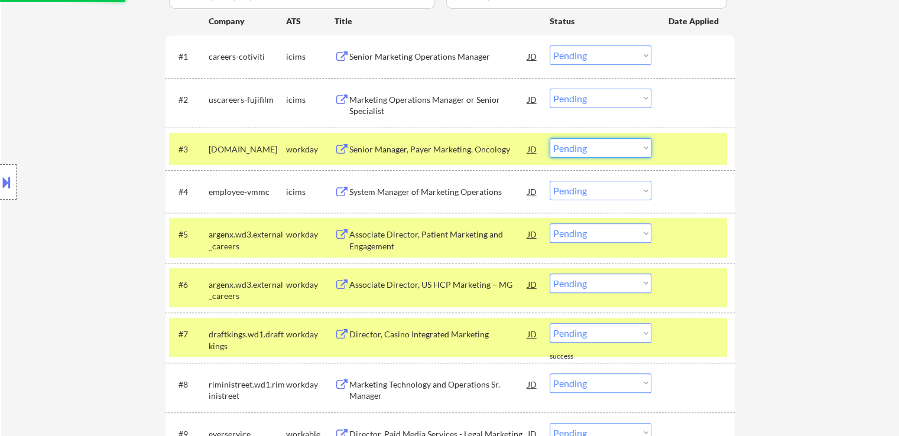
click at [593, 149] on select "Choose an option... Pending Applied Excluded (Questions) Excluded (Expired) Exc…" at bounding box center [600, 147] width 102 height 19
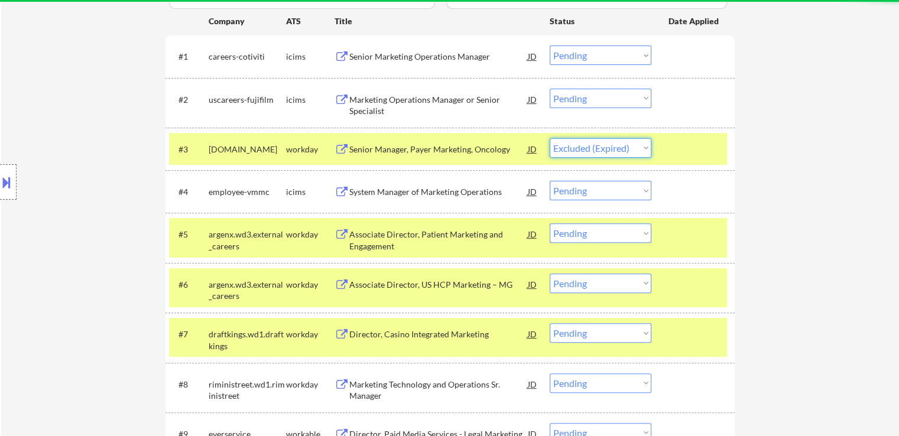
click at [549, 138] on select "Choose an option... Pending Applied Excluded (Questions) Excluded (Expired) Exc…" at bounding box center [600, 147] width 102 height 19
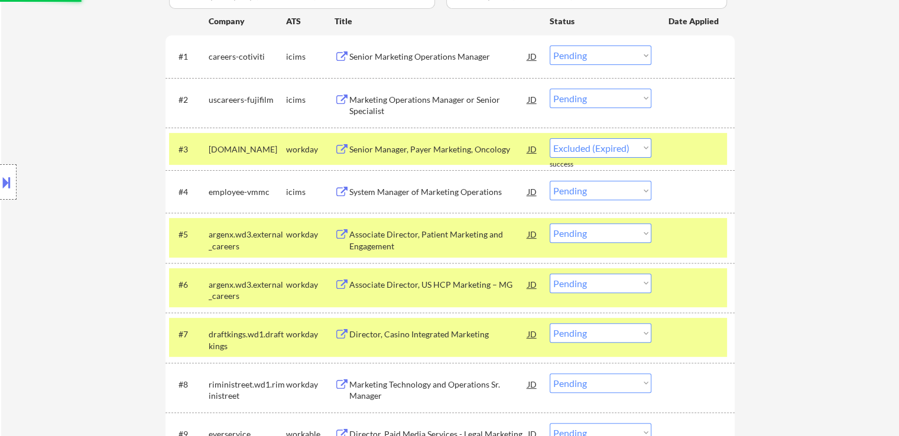
select select ""pending""
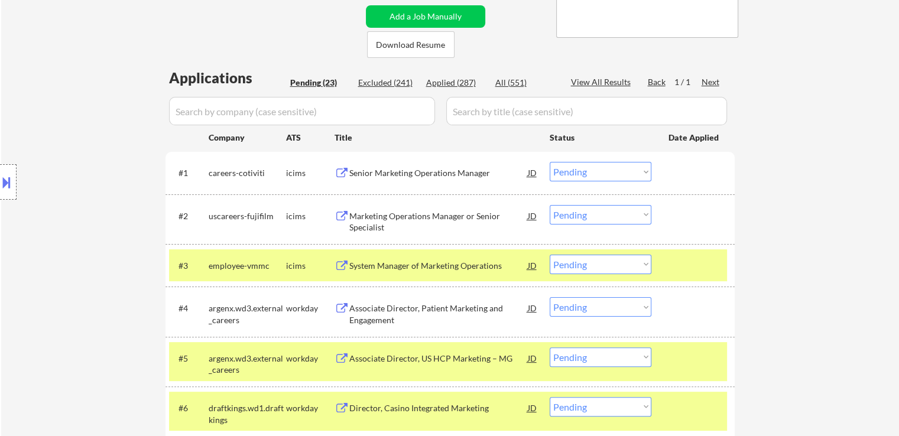
scroll to position [236, 0]
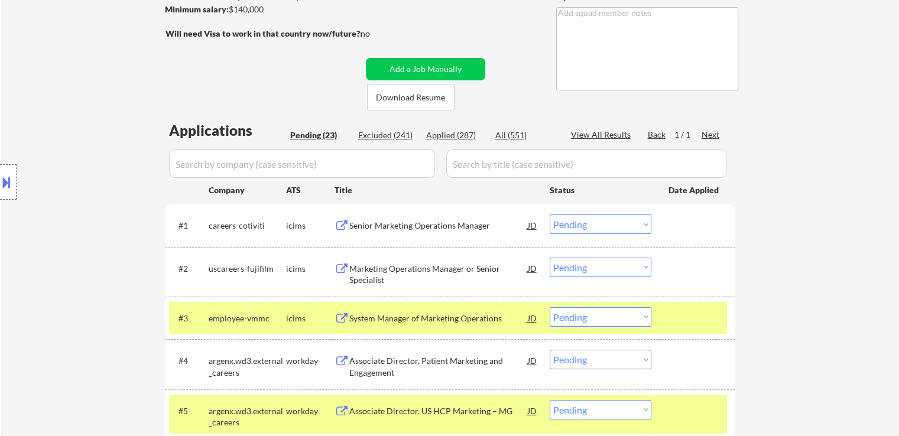
scroll to position [118, 0]
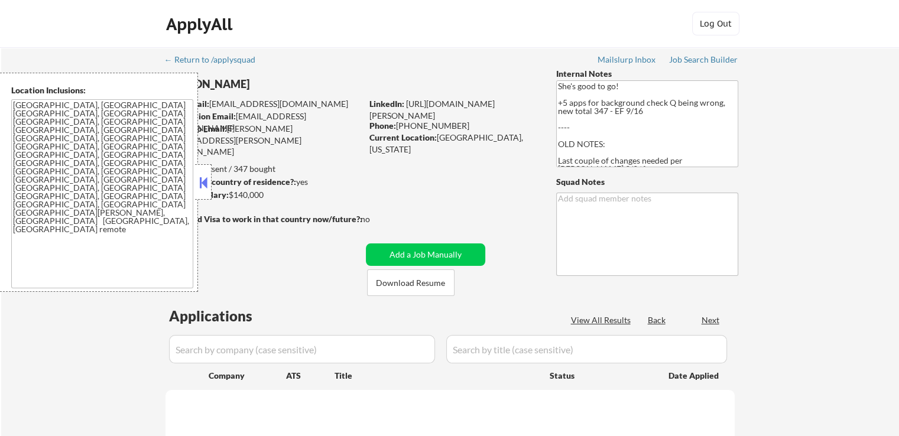
select select ""pending""
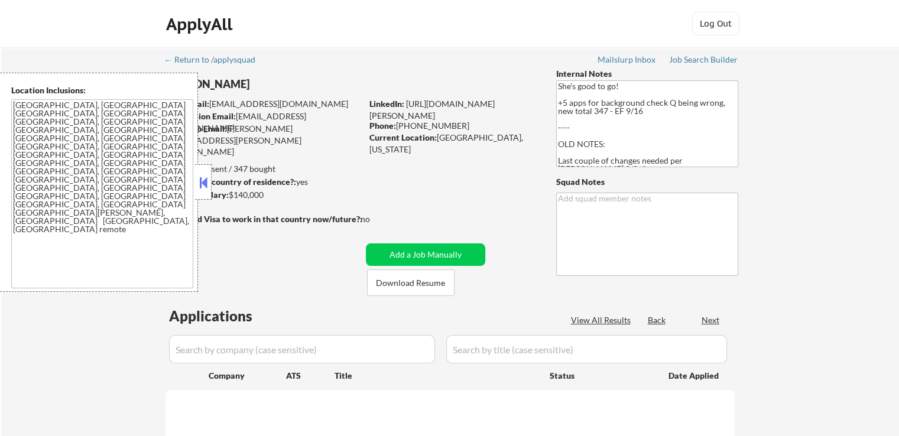
select select ""pending""
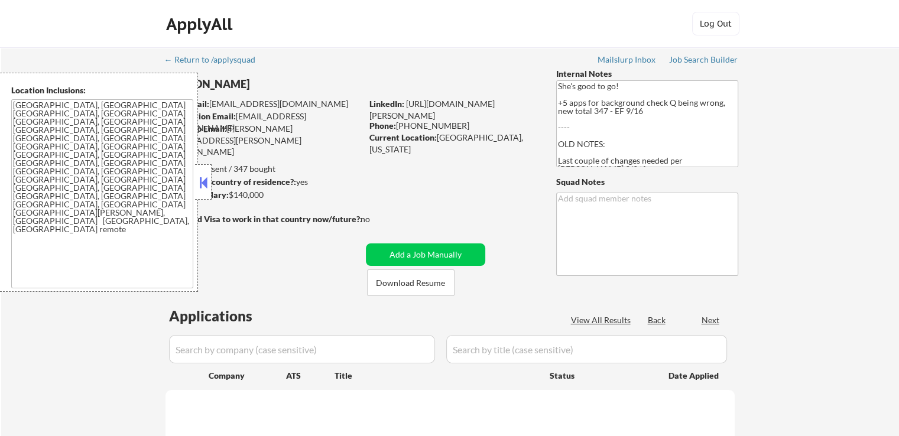
select select ""pending""
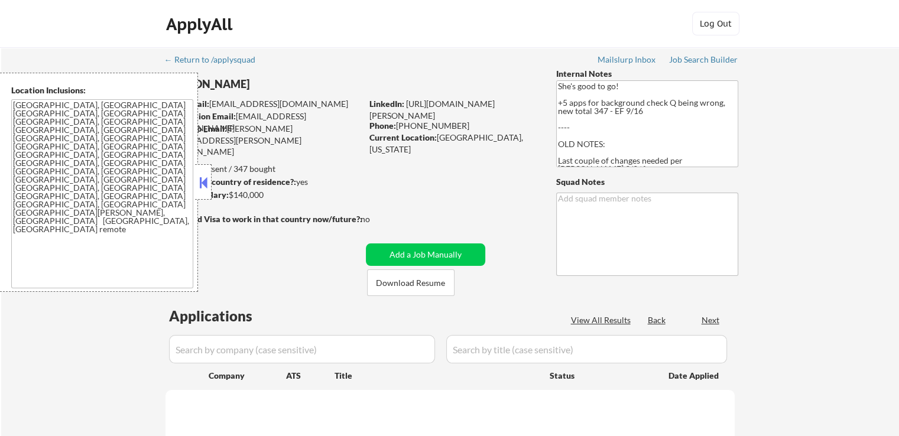
select select ""pending""
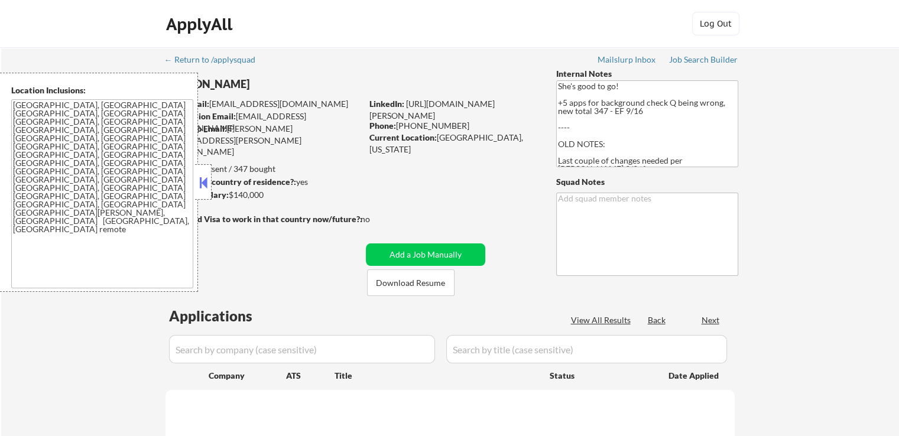
select select ""pending""
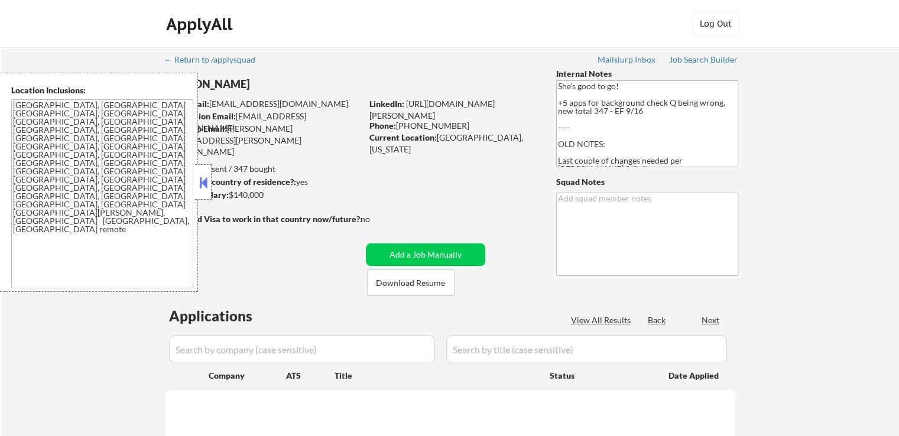
select select ""pending""
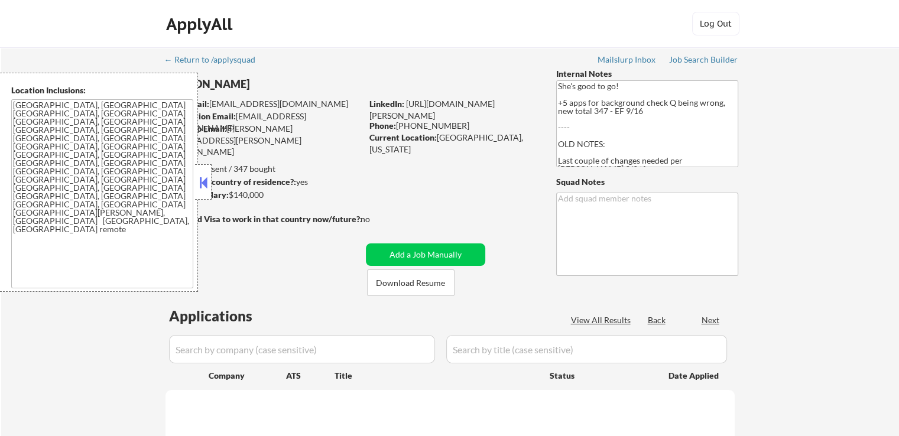
select select ""pending""
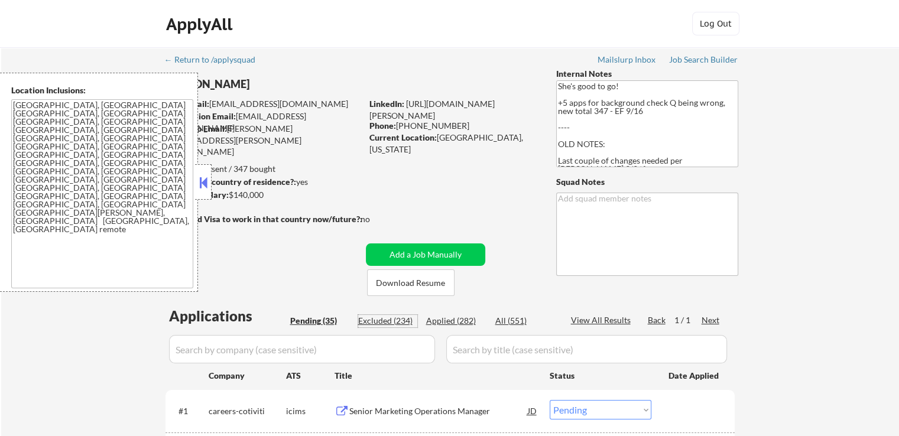
click at [400, 322] on div "Excluded (234)" at bounding box center [387, 321] width 59 height 12
select select ""excluded__expired_""
select select ""excluded__location_""
select select ""excluded__salary_""
select select ""excluded""
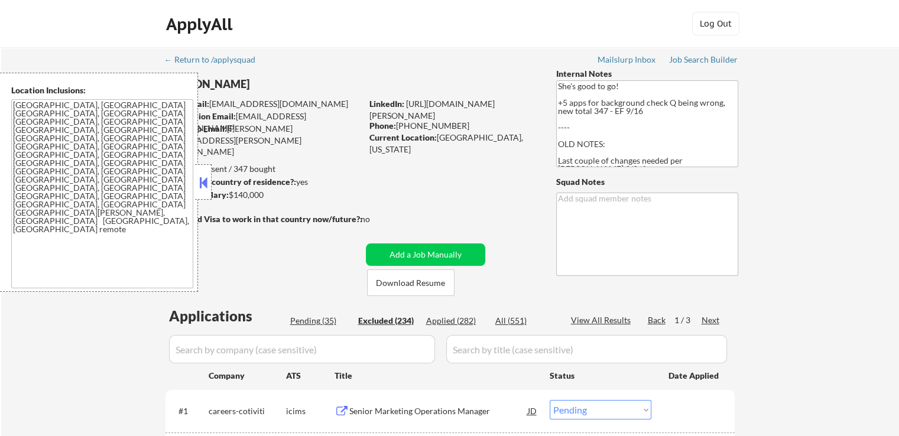
select select ""excluded__location_""
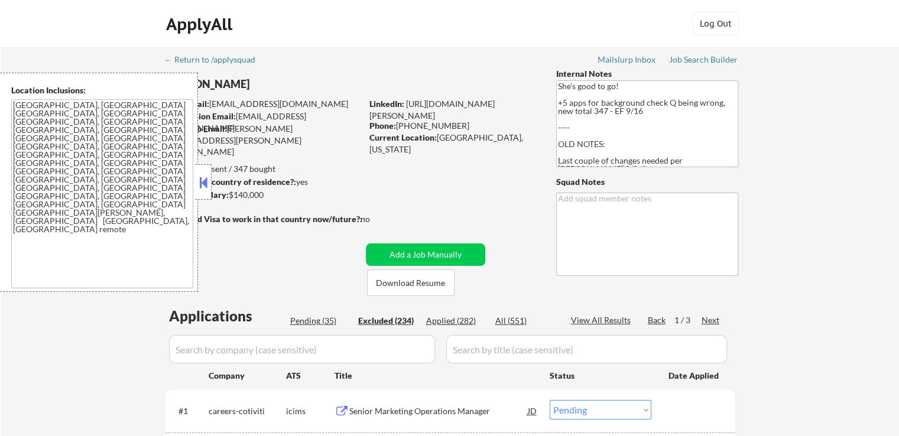
select select ""excluded""
select select ""excluded__location_""
select select ""excluded__expired_""
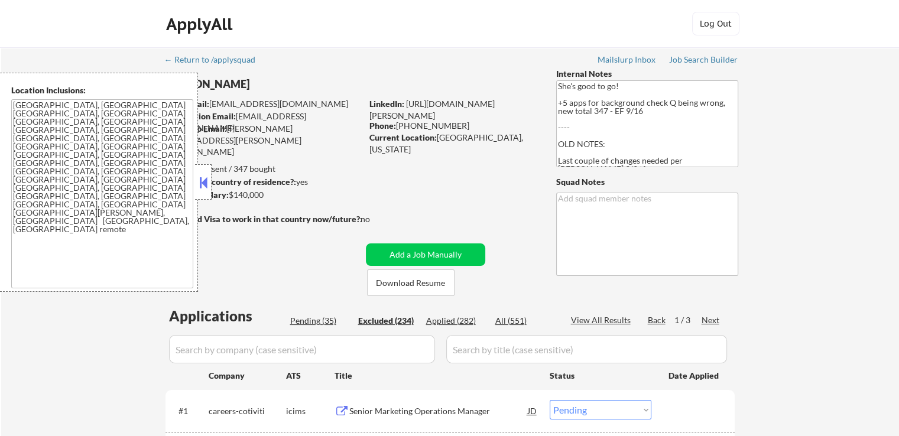
select select ""excluded__location_""
select select ""excluded__salary_""
select select ""excluded__bad_match_""
select select ""excluded__location_""
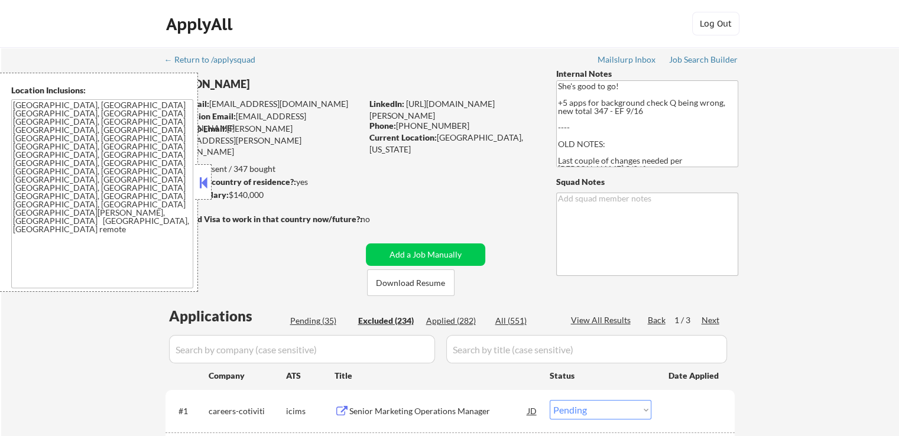
select select ""excluded__location_""
select select ""excluded__expired_""
select select ""excluded__bad_match_""
select select ""excluded""
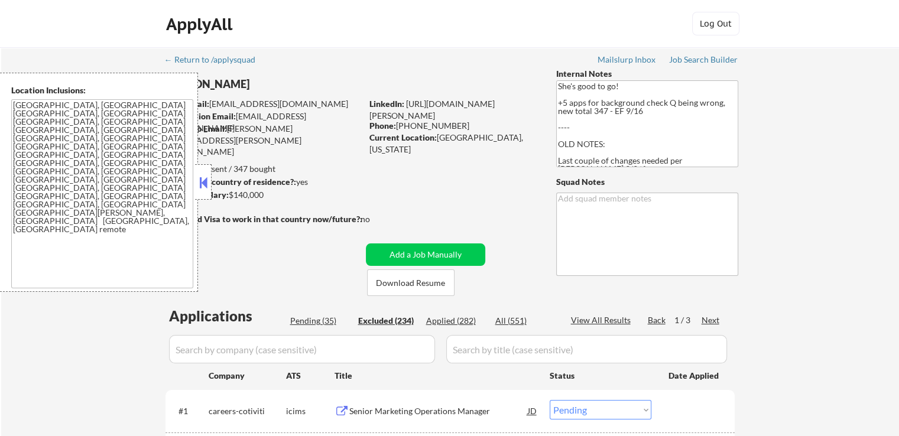
select select ""excluded__location_""
select select ""excluded__other_""
select select ""excluded__location_""
select select ""excluded""
select select ""excluded__location_""
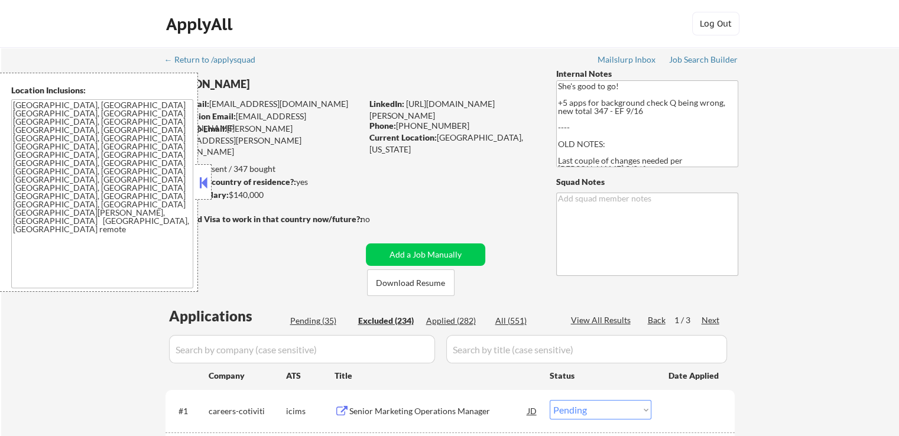
select select ""excluded""
select select ""excluded__expired_""
select select ""excluded__location_""
select select ""excluded__bad_match_""
select select ""excluded__expired_""
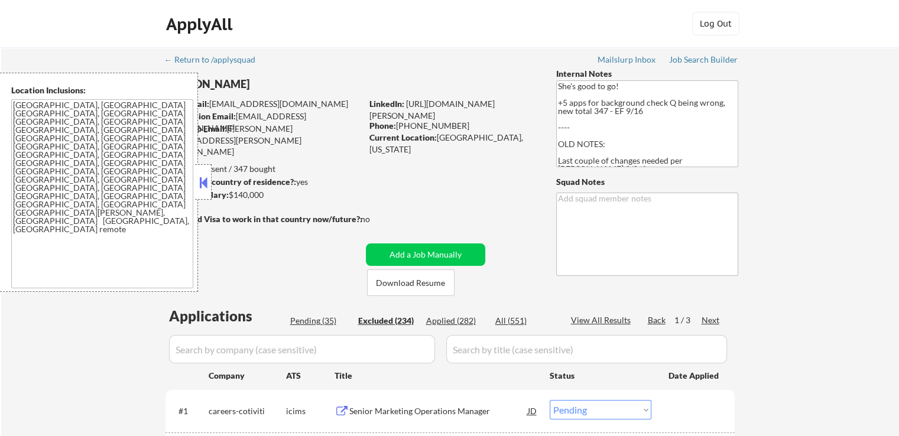
select select ""excluded__location_""
select select ""excluded__expired_""
select select ""excluded__location_""
select select ""excluded__salary_""
select select ""excluded__location_""
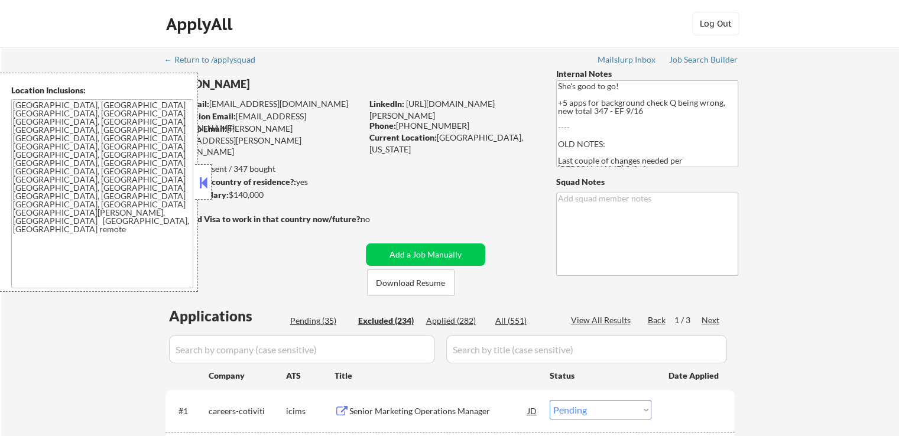
select select ""excluded""
select select ""excluded__location_""
select select ""excluded""
select select ""excluded__location_""
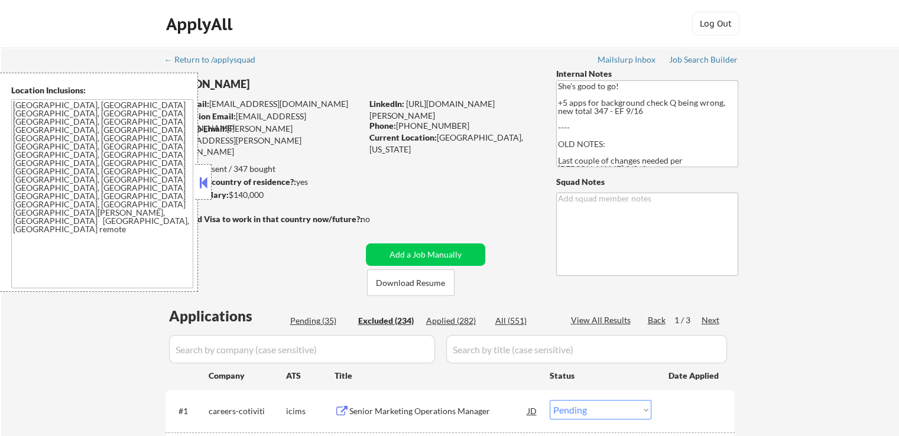
select select ""excluded__location_""
select select ""excluded__expired_""
select select ""excluded__location_""
select select ""excluded""
select select ""excluded__location_""
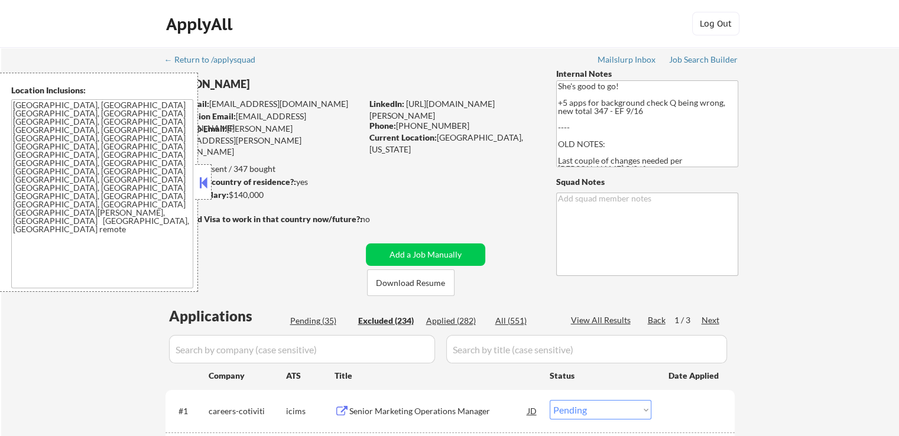
select select ""excluded""
select select ""excluded__location_""
select select ""excluded""
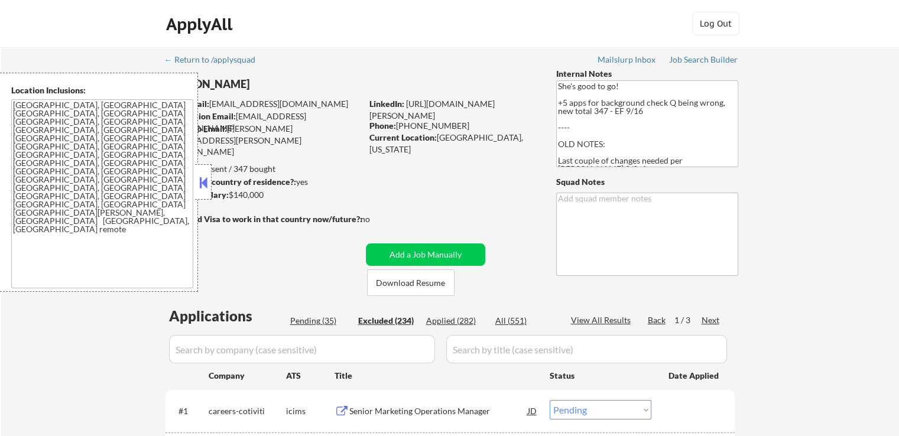
select select ""excluded__location_""
select select ""excluded""
select select ""excluded__location_""
select select ""excluded__other_""
select select ""excluded__bad_match_""
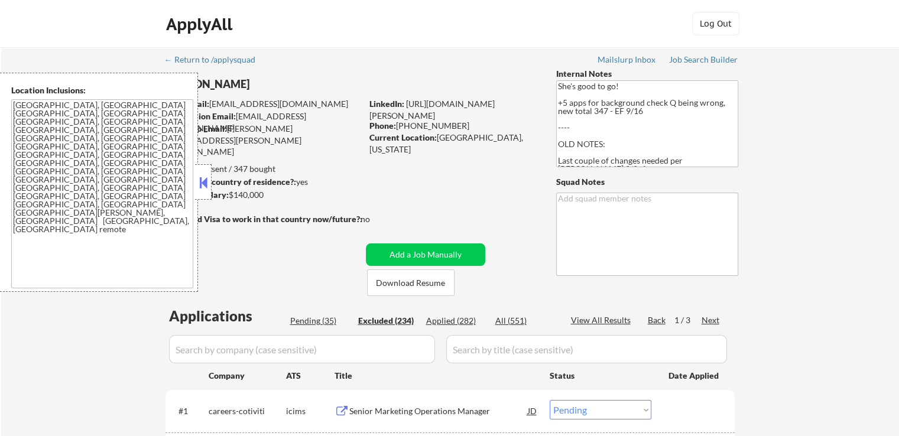
select select ""excluded""
select select ""excluded__expired_""
select select ""excluded""
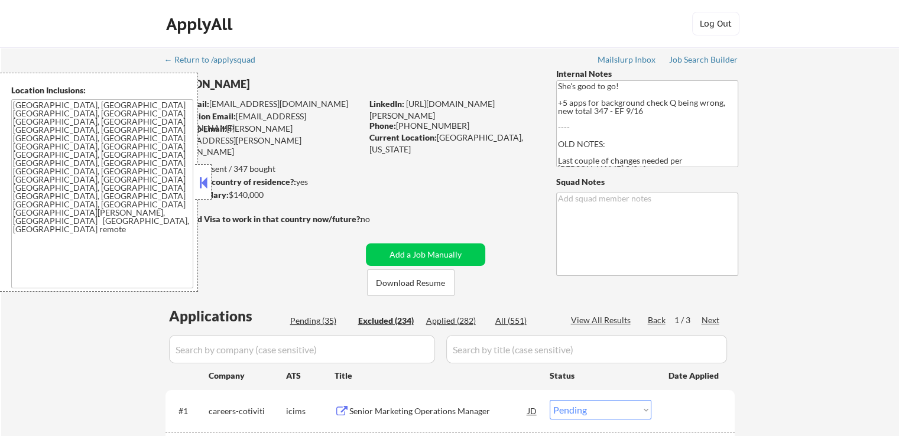
select select ""excluded__location_""
select select ""excluded__expired_""
select select ""excluded__location_""
select select ""excluded__bad_match_""
select select ""excluded__location_""
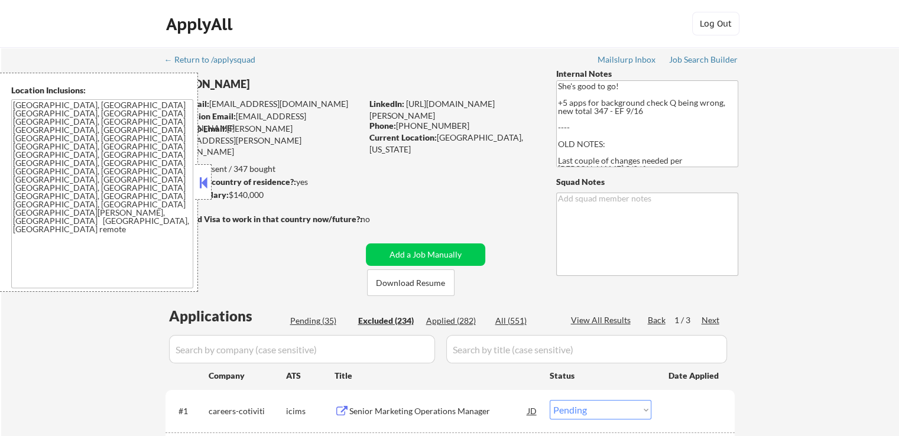
select select ""excluded__other_""
select select ""excluded""
select select ""excluded__salary_""
select select ""excluded__expired_""
select select ""excluded__location_""
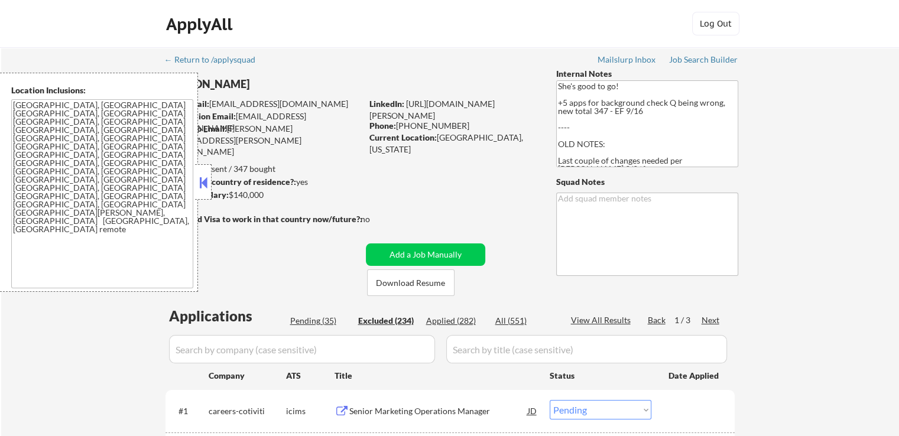
select select ""excluded__salary_""
select select ""excluded__expired_""
select select ""excluded""
select select ""excluded__expired_""
select select ""excluded__location_""
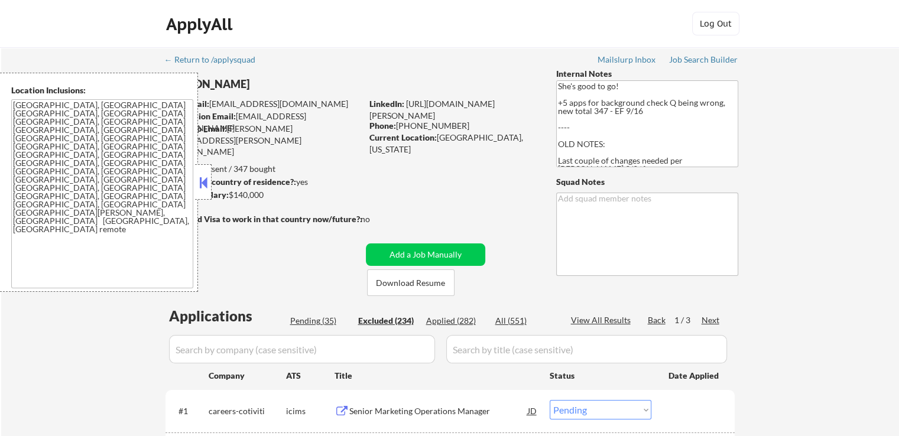
select select ""excluded__location_""
select select ""excluded__expired_""
select select ""excluded__location_""
select select ""excluded__expired_""
select select ""excluded__location_""
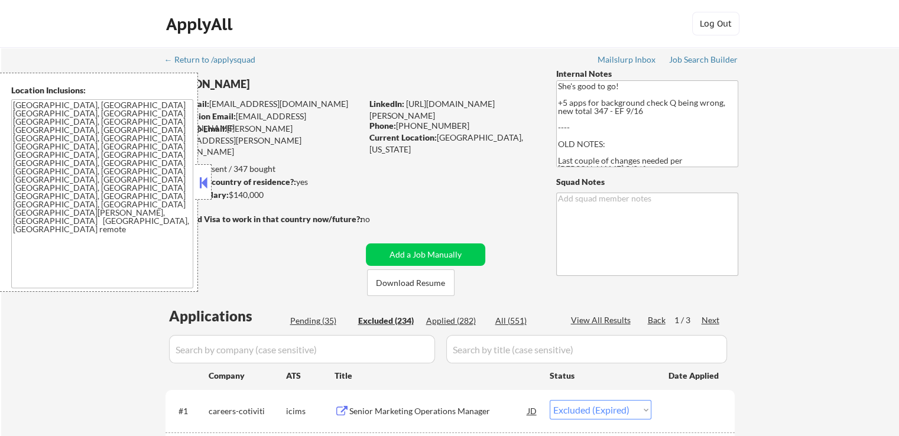
select select ""excluded__location_""
select select ""excluded""
select select ""excluded__location_""
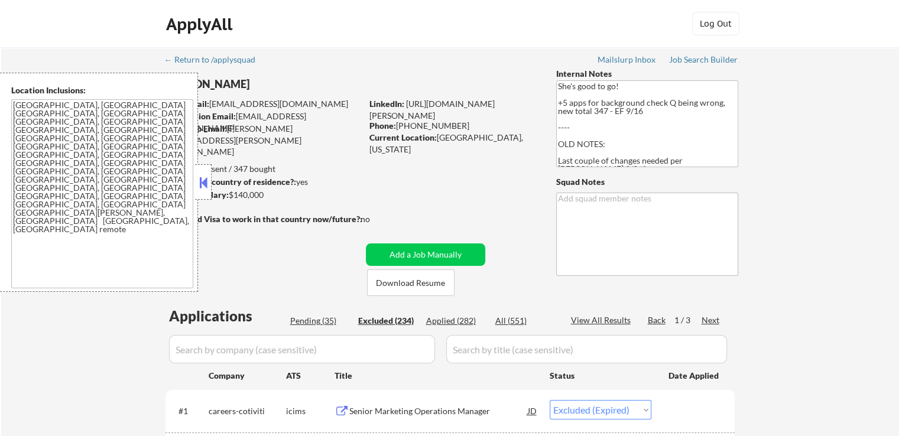
select select ""excluded__expired_""
select select ""excluded__other_""
select select ""excluded__location_""
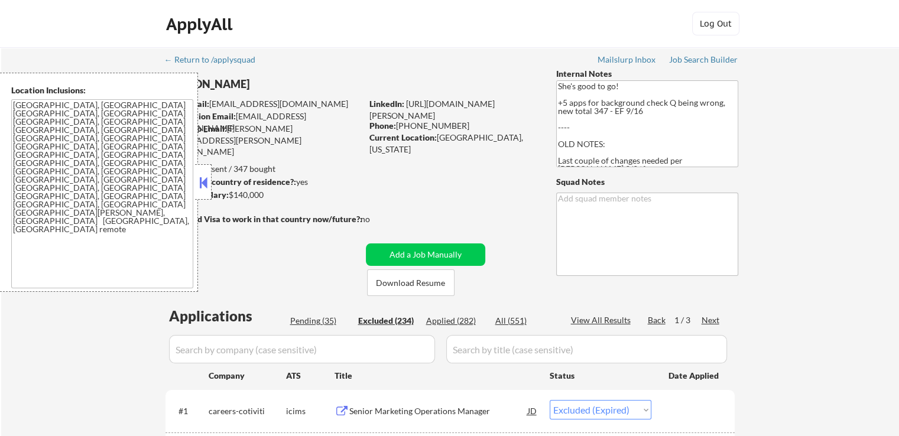
select select ""excluded__salary_""
select select ""excluded__expired_""
select select ""excluded__location_""
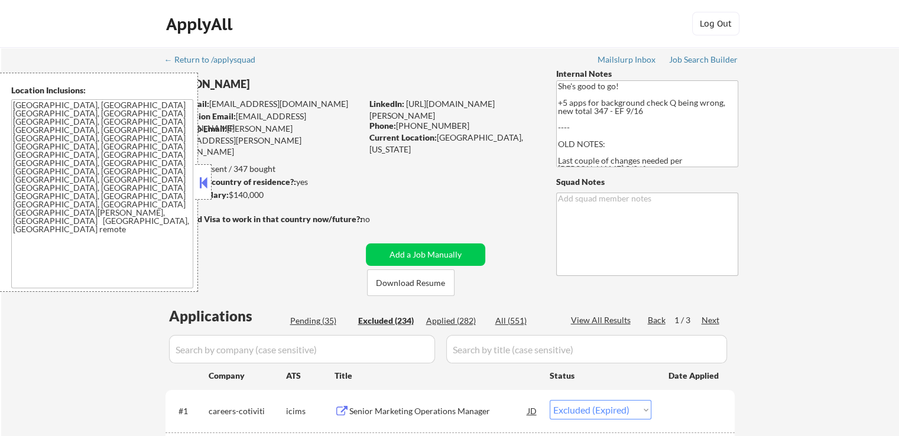
select select ""excluded__salary_""
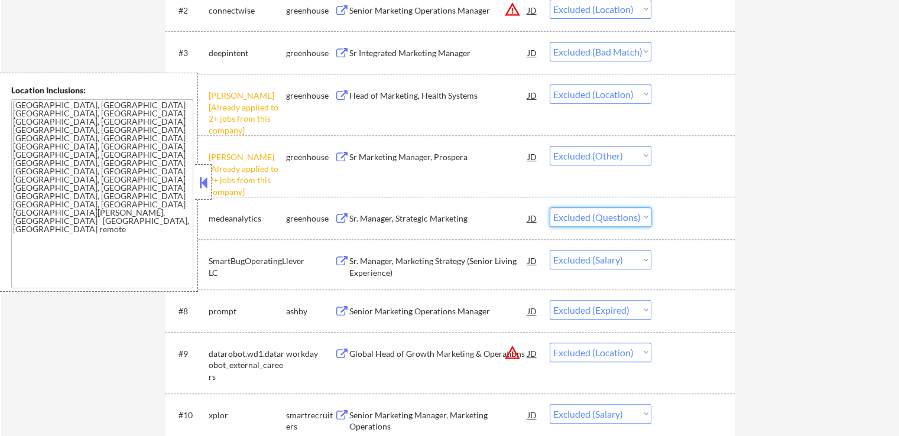
drag, startPoint x: 604, startPoint y: 218, endPoint x: 602, endPoint y: 226, distance: 7.9
click at [604, 218] on select "Choose an option... Pending Applied Excluded (Questions) Excluded (Expired) Exc…" at bounding box center [600, 216] width 102 height 19
click at [549, 207] on select "Choose an option... Pending Applied Excluded (Questions) Excluded (Expired) Exc…" at bounding box center [600, 216] width 102 height 19
select select ""excluded__salary_""
select select ""excluded__expired_""
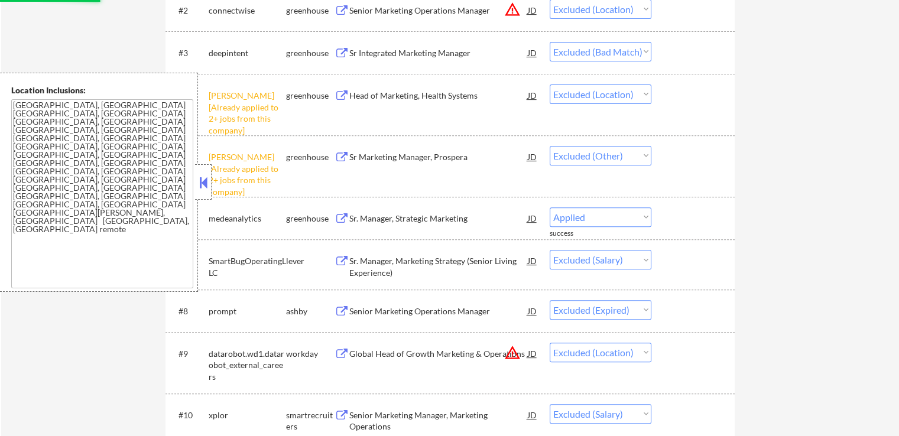
select select ""excluded__location_""
select select ""excluded__salary_""
select select ""excluded__expired_""
select select ""excluded""
select select ""excluded__expired_""
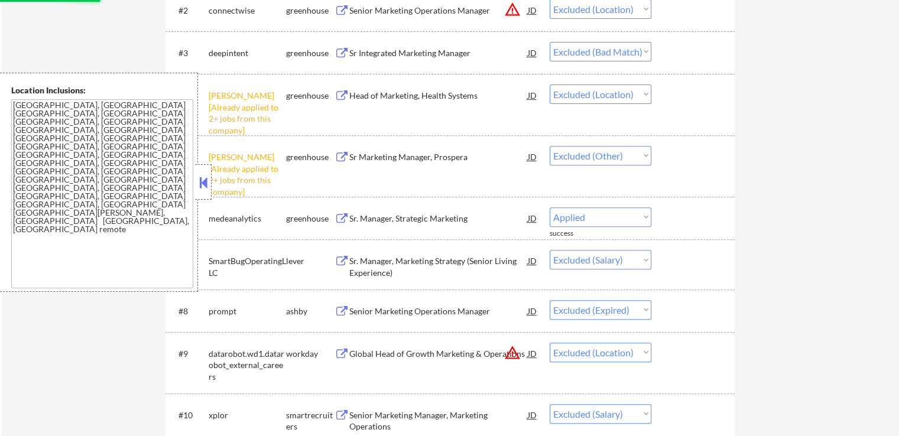
select select ""excluded__location_""
select select ""excluded__expired_""
select select ""excluded__location_""
select select ""excluded__expired_""
select select ""excluded__location_""
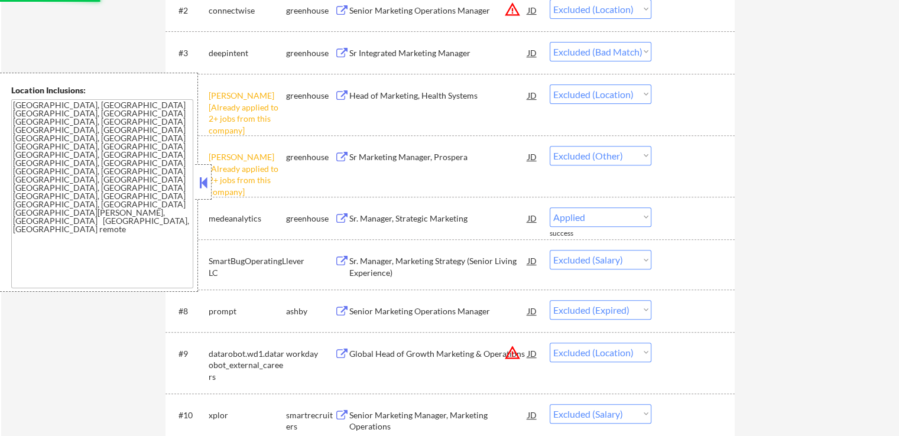
select select ""excluded""
select select ""excluded__location_""
select select ""excluded__expired_""
select select ""excluded__other_""
select select ""excluded__location_""
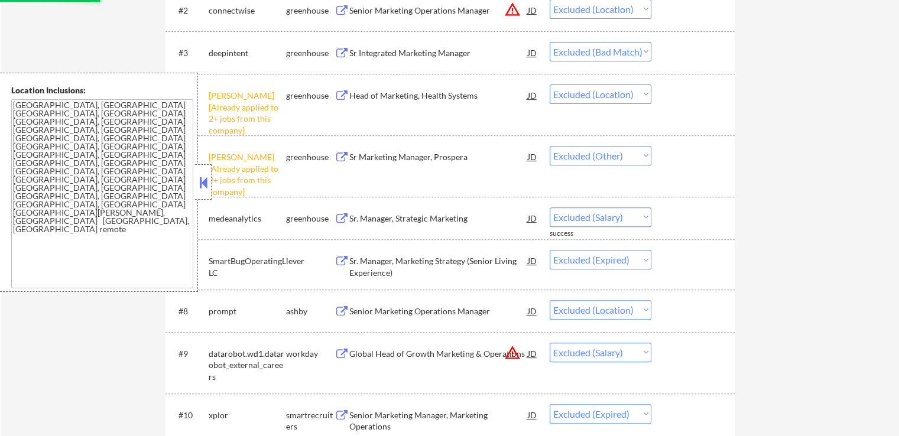
select select ""excluded__salary_""
select select ""excluded__expired_""
select select ""excluded__location_""
select select ""excluded__salary_""
select select ""excluded__expired_""
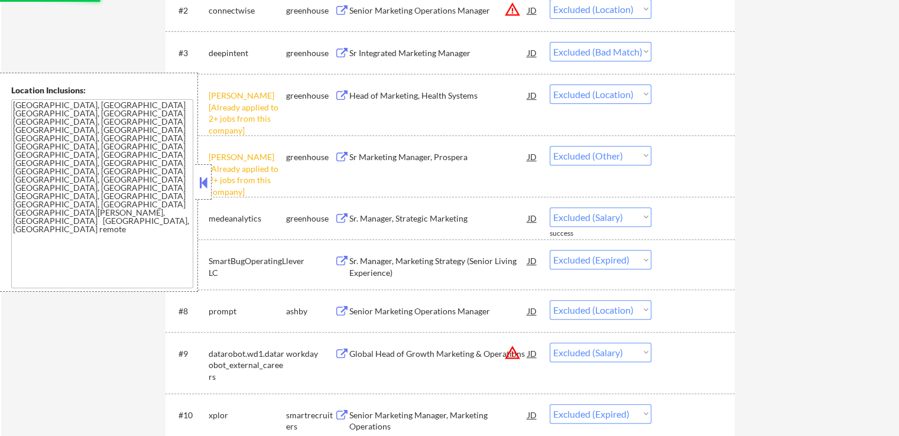
select select ""excluded__location_""
select select ""excluded__salary_""
select select ""excluded""
select select ""excluded__location_""
select select ""excluded""
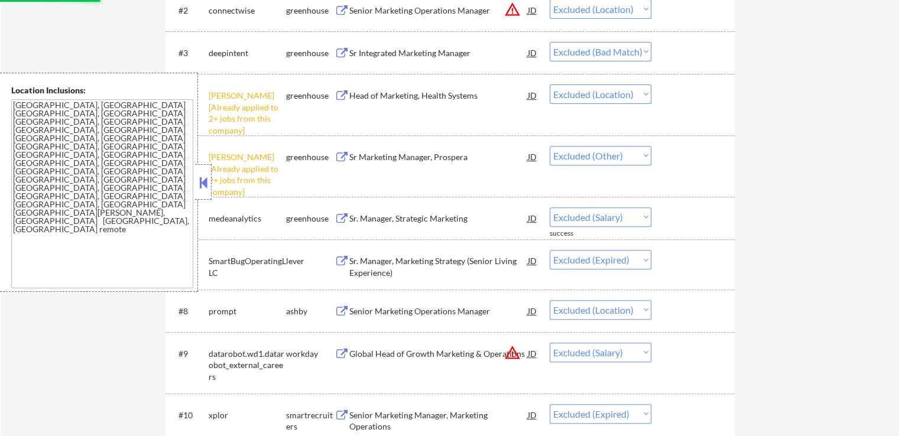
select select ""excluded__location_""
select select ""excluded__expired_""
select select ""excluded__location_""
select select ""excluded__salary_""
select select ""excluded__bad_match_""
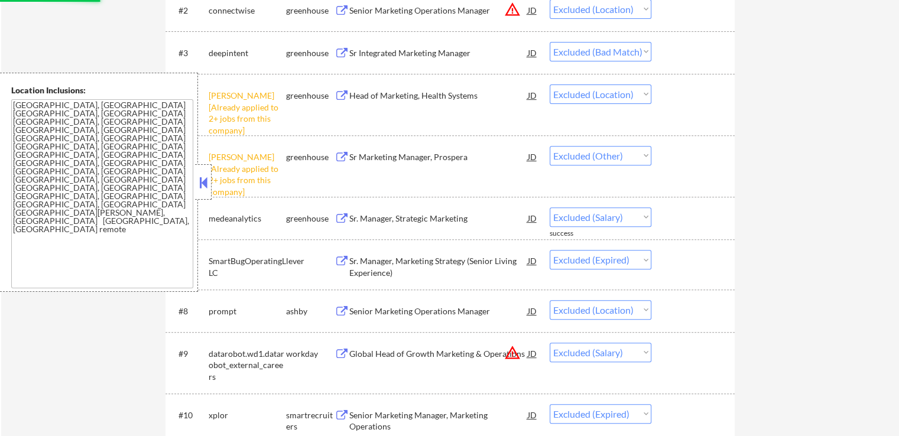
select select ""excluded__location_""
select select ""excluded__expired_""
select select ""excluded__bad_match_""
select select ""excluded""
select select ""excluded__location_""
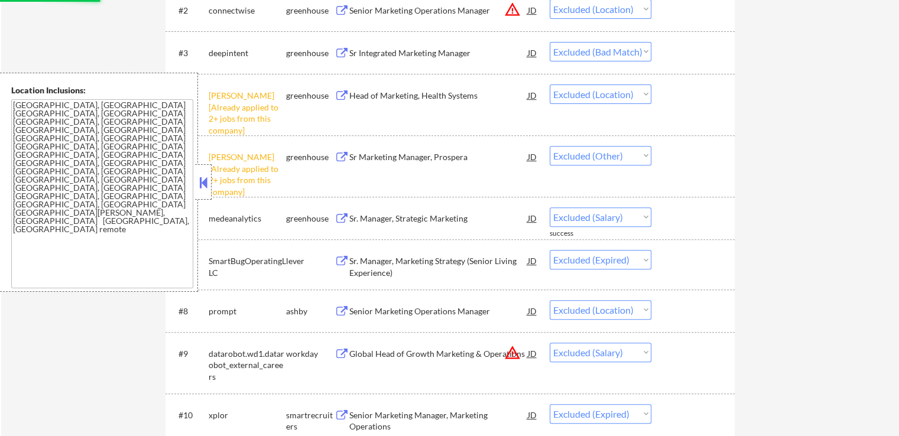
select select ""excluded__other_""
select select ""excluded__location_""
select select ""excluded""
select select ""excluded__location_""
select select ""excluded""
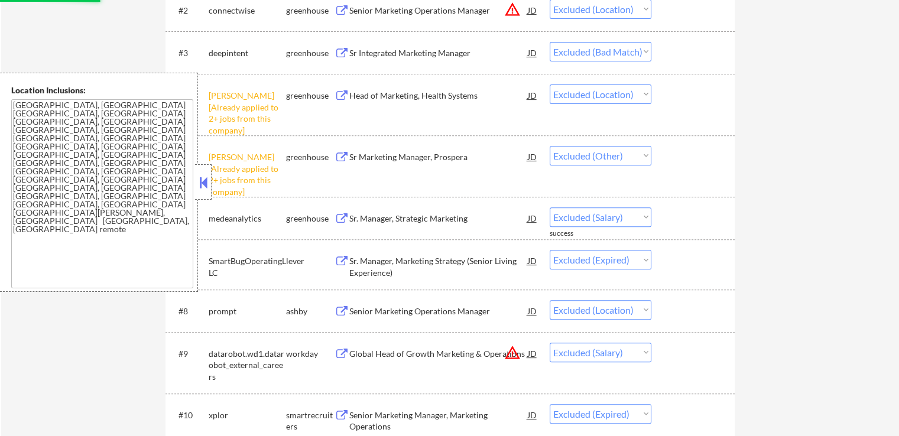
select select ""excluded__expired_""
select select ""excluded__location_""
select select ""excluded__bad_match_""
select select ""excluded__expired_""
select select ""excluded__location_""
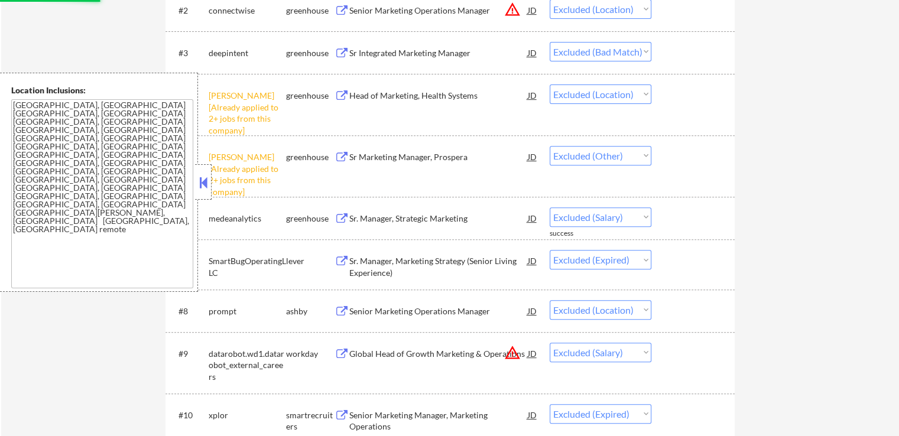
select select ""excluded__expired_""
select select ""excluded__location_""
select select ""excluded__salary_""
select select ""excluded__location_""
select select ""excluded""
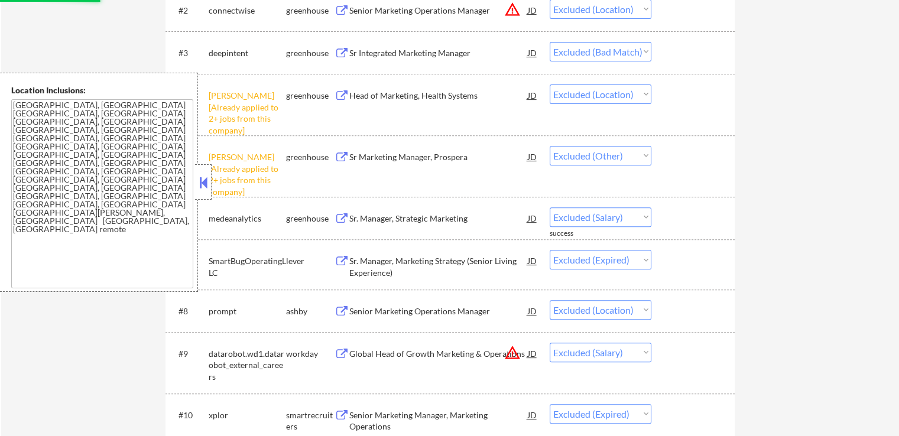
select select ""excluded__location_""
select select ""excluded""
select select ""excluded__location_""
select select ""excluded__expired_""
select select ""excluded__location_""
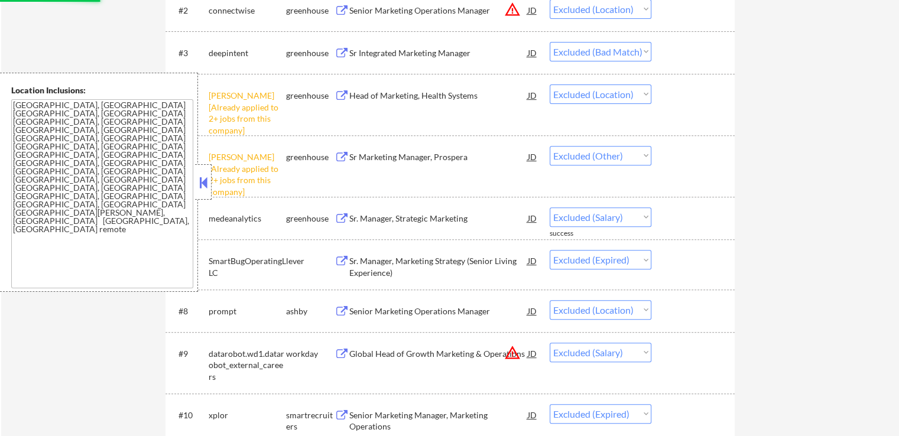
select select ""excluded""
select select ""excluded__location_""
select select ""excluded""
select select ""excluded__location_""
select select ""excluded""
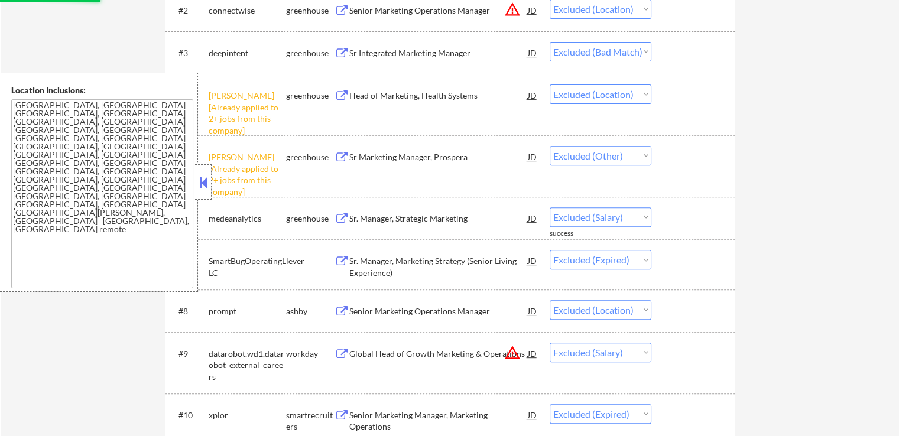
select select ""excluded__location_""
select select ""excluded""
select select ""excluded__location_""
